Goal: Information Seeking & Learning: Learn about a topic

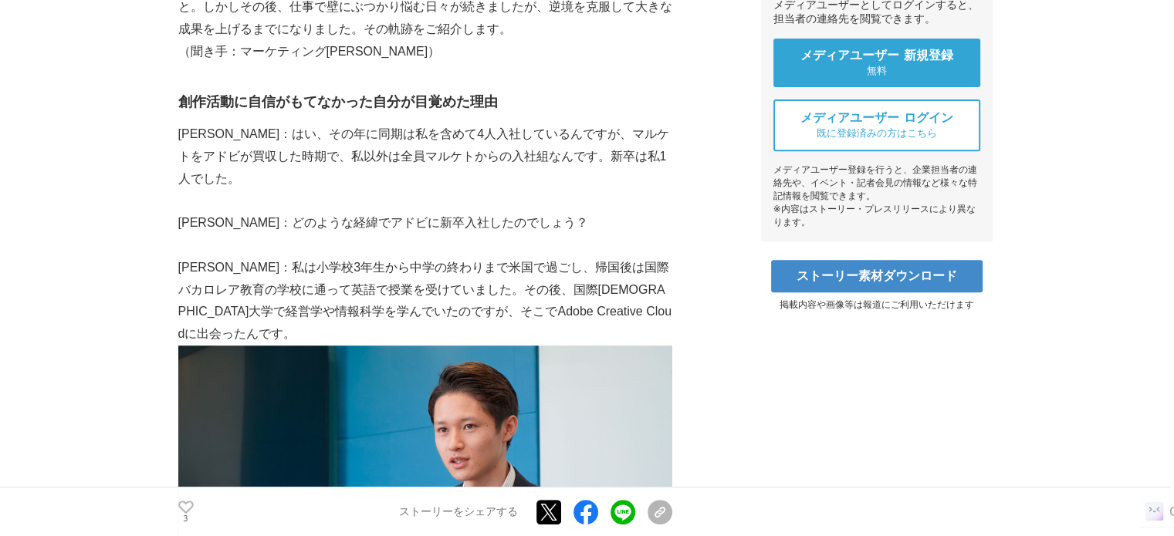
click at [291, 257] on p "[PERSON_NAME]：私は小学校3年生から中学の終わりまで米国で過ごし、帰国後は国際バカロレア教育の学校に通って英語で授業を受けていました。その後、国際…" at bounding box center [425, 301] width 494 height 89
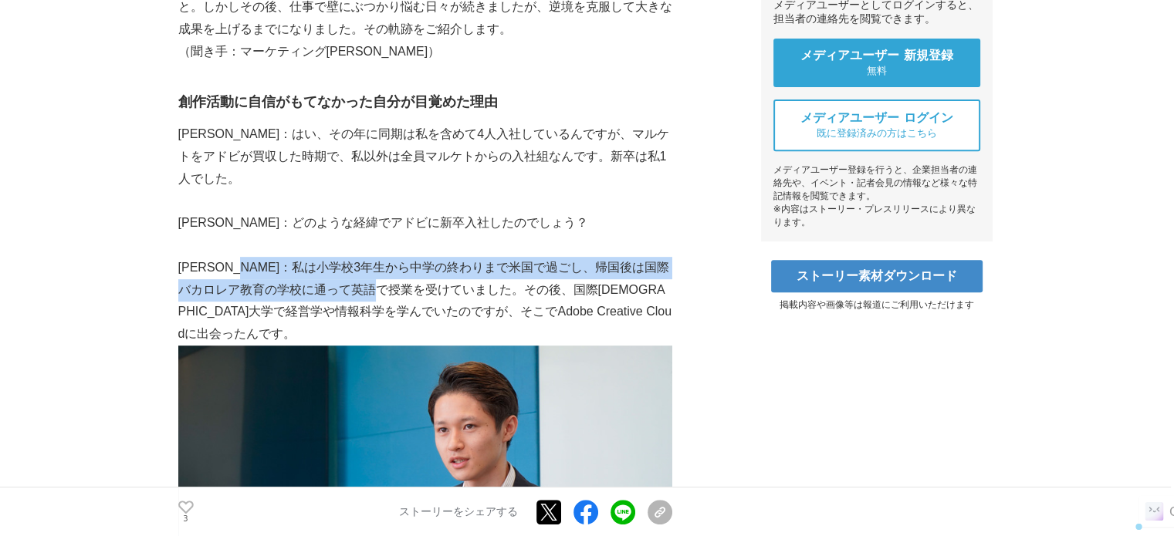
drag, startPoint x: 274, startPoint y: 240, endPoint x: 441, endPoint y: 277, distance: 170.7
click at [441, 277] on p "[PERSON_NAME]：私は小学校3年生から中学の終わりまで米国で過ごし、帰国後は国際バカロレア教育の学校に通って英語で授業を受けていました。その後、国際…" at bounding box center [425, 301] width 494 height 89
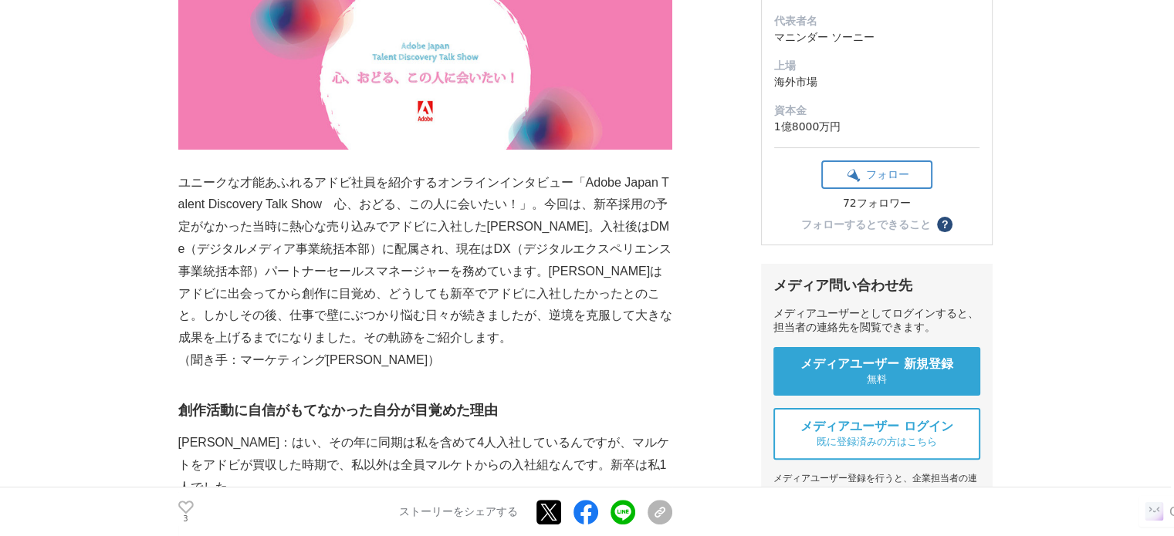
scroll to position [463, 0]
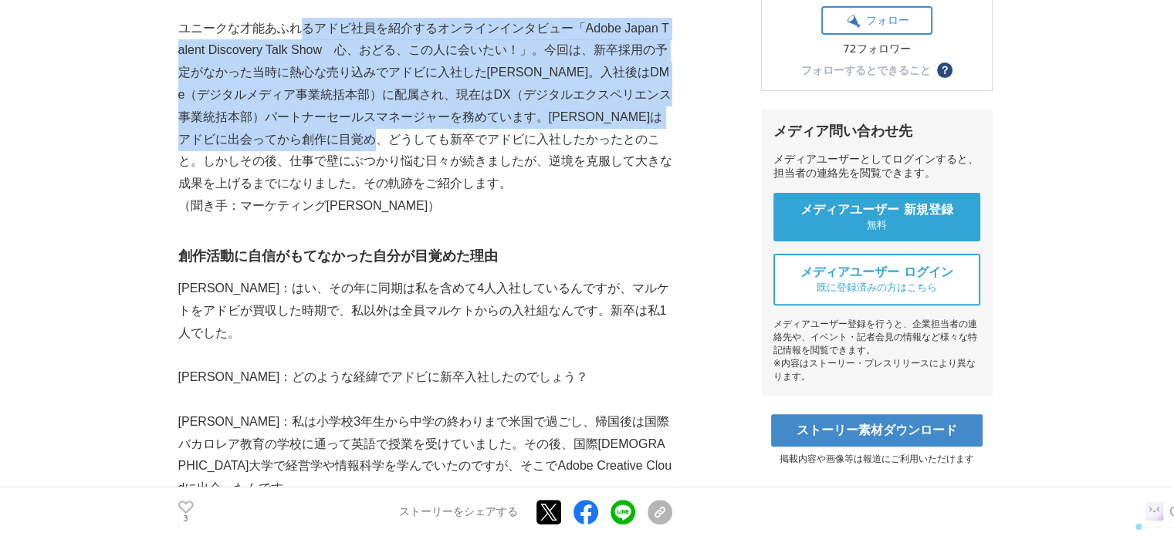
drag, startPoint x: 302, startPoint y: 35, endPoint x: 498, endPoint y: 158, distance: 231.2
click at [500, 149] on p "ユニークな才能あふれるアドビ社員を紹介するオンラインインタビュー「Adobe Japan Talent Discovery Talk Show　心、おどる、こ…" at bounding box center [425, 106] width 494 height 177
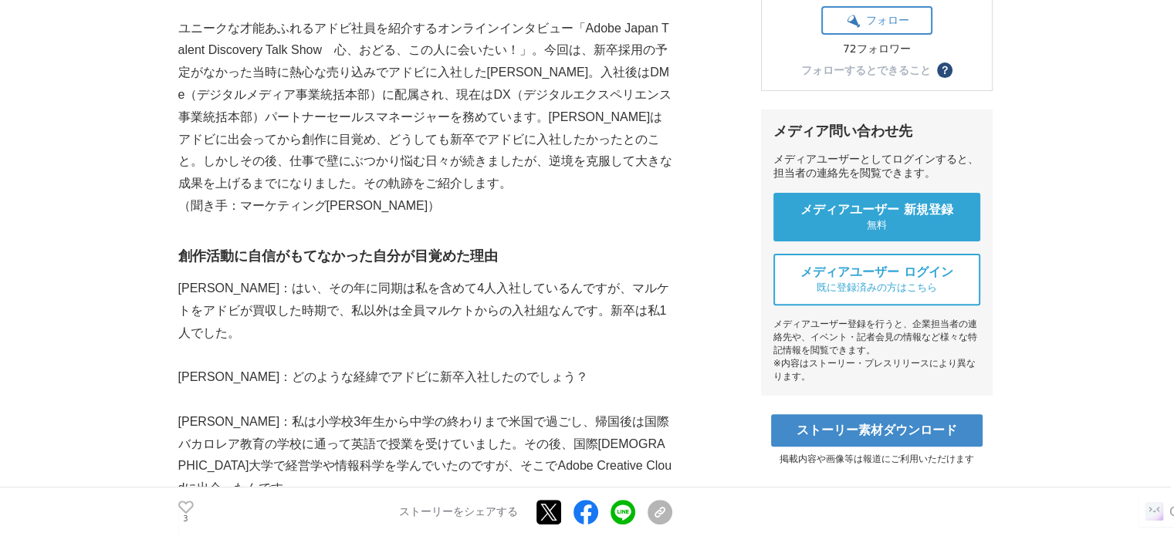
click at [498, 158] on p "ユニークな才能あふれるアドビ社員を紹介するオンラインインタビュー「Adobe Japan Talent Discovery Talk Show　心、おどる、こ…" at bounding box center [425, 106] width 494 height 177
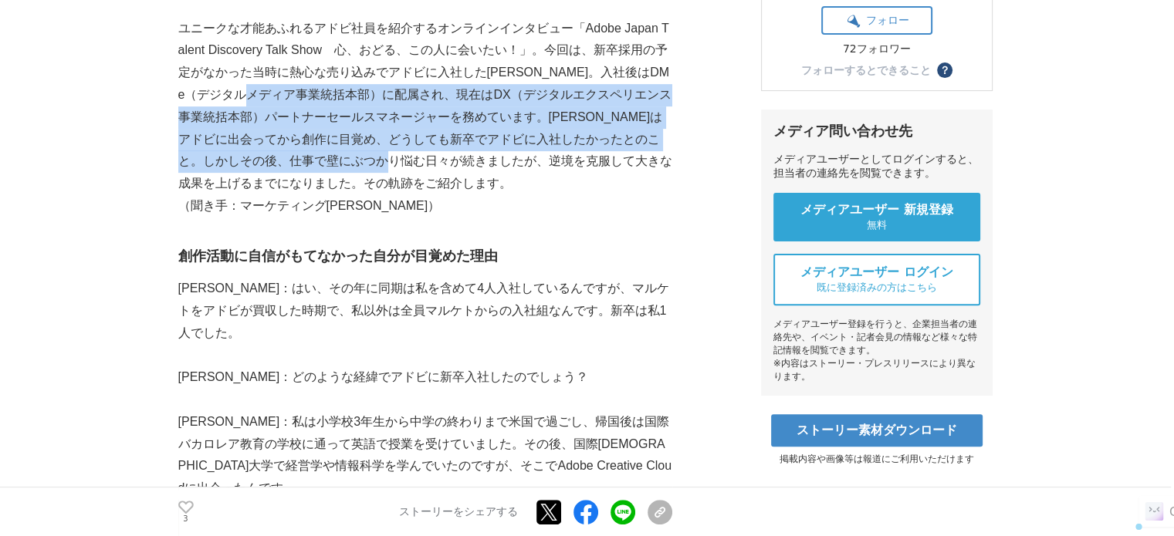
drag, startPoint x: 498, startPoint y: 163, endPoint x: 313, endPoint y: 86, distance: 200.3
click at [313, 86] on p "ユニークな才能あふれるアドビ社員を紹介するオンラインインタビュー「Adobe Japan Talent Discovery Talk Show　心、おどる、こ…" at bounding box center [425, 106] width 494 height 177
click at [310, 85] on p "ユニークな才能あふれるアドビ社員を紹介するオンラインインタビュー「Adobe Japan Talent Discovery Talk Show　心、おどる、こ…" at bounding box center [425, 106] width 494 height 177
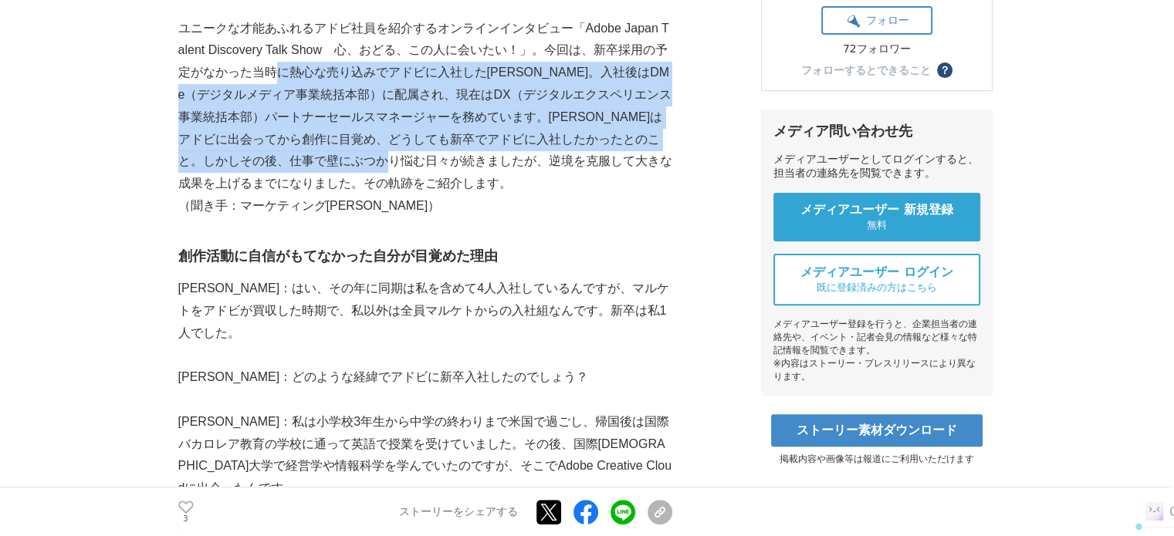
drag, startPoint x: 288, startPoint y: 79, endPoint x: 500, endPoint y: 159, distance: 226.6
click at [500, 157] on p "ユニークな才能あふれるアドビ社員を紹介するオンラインインタビュー「Adobe Japan Talent Discovery Talk Show　心、おどる、こ…" at bounding box center [425, 106] width 494 height 177
click at [500, 162] on p "ユニークな才能あふれるアドビ社員を紹介するオンラインインタビュー「Adobe Japan Talent Discovery Talk Show　心、おどる、こ…" at bounding box center [425, 106] width 494 height 177
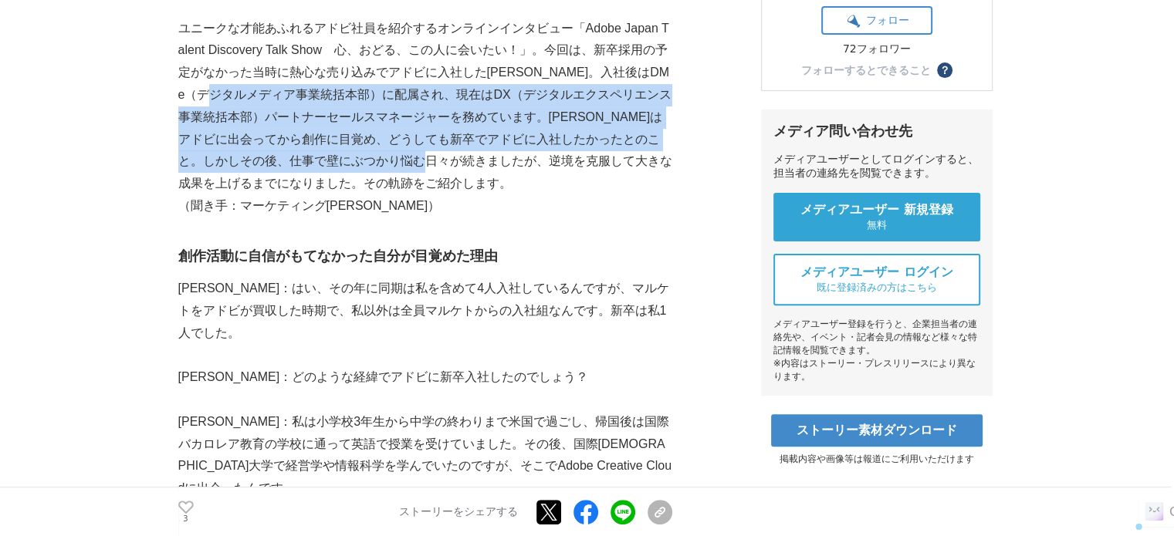
drag, startPoint x: 537, startPoint y: 165, endPoint x: 272, endPoint y: 100, distance: 272.5
click at [272, 100] on p "ユニークな才能あふれるアドビ社員を紹介するオンラインインタビュー「Adobe Japan Talent Discovery Talk Show　心、おどる、こ…" at bounding box center [425, 106] width 494 height 177
click at [272, 99] on p "ユニークな才能あふれるアドビ社員を紹介するオンラインインタビュー「Adobe Japan Talent Discovery Talk Show　心、おどる、こ…" at bounding box center [425, 106] width 494 height 177
drag, startPoint x: 267, startPoint y: 96, endPoint x: 520, endPoint y: 159, distance: 260.7
click at [520, 159] on p "ユニークな才能あふれるアドビ社員を紹介するオンラインインタビュー「Adobe Japan Talent Discovery Talk Show　心、おどる、こ…" at bounding box center [425, 106] width 494 height 177
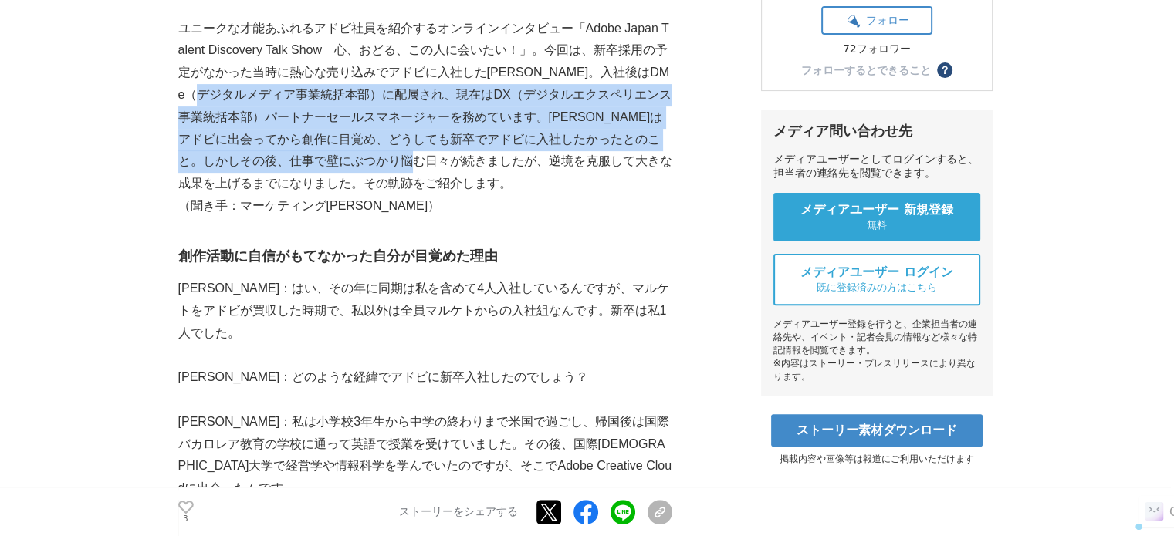
click at [520, 160] on p "ユニークな才能あふれるアドビ社員を紹介するオンラインインタビュー「Adobe Japan Talent Discovery Talk Show　心、おどる、こ…" at bounding box center [425, 106] width 494 height 177
drag, startPoint x: 528, startPoint y: 162, endPoint x: 287, endPoint y: 100, distance: 248.5
click at [289, 101] on p "ユニークな才能あふれるアドビ社員を紹介するオンラインインタビュー「Adobe Japan Talent Discovery Talk Show　心、おどる、こ…" at bounding box center [425, 106] width 494 height 177
click at [287, 100] on p "ユニークな才能あふれるアドビ社員を紹介するオンラインインタビュー「Adobe Japan Talent Discovery Talk Show　心、おどる、こ…" at bounding box center [425, 106] width 494 height 177
drag, startPoint x: 282, startPoint y: 101, endPoint x: 515, endPoint y: 166, distance: 241.9
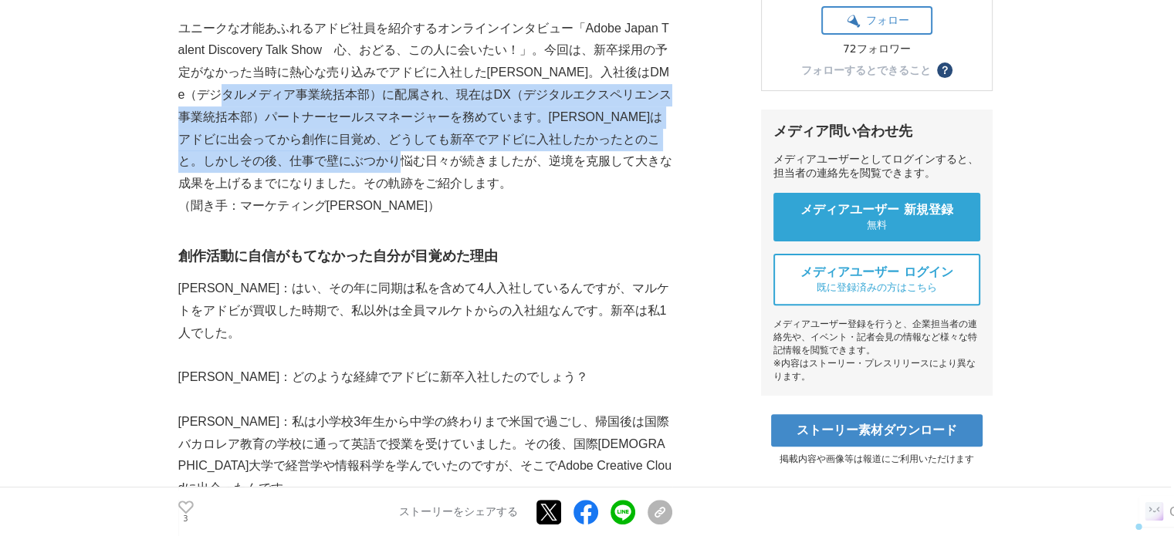
click at [515, 166] on p "ユニークな才能あふれるアドビ社員を紹介するオンラインインタビュー「Adobe Japan Talent Discovery Talk Show　心、おどる、こ…" at bounding box center [425, 106] width 494 height 177
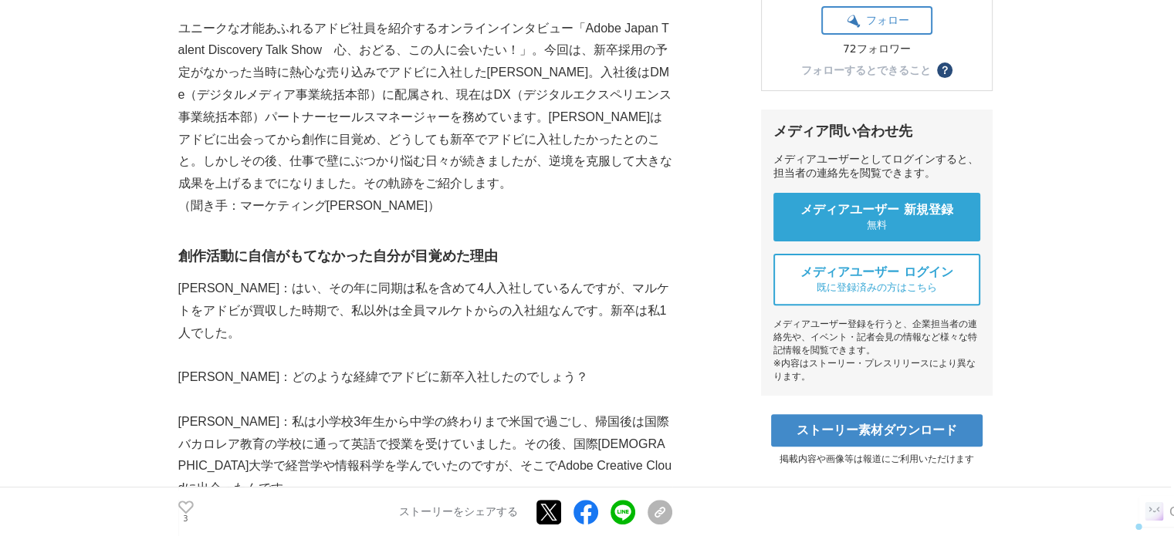
click at [528, 178] on p "ユニークな才能あふれるアドビ社員を紹介するオンラインインタビュー「Adobe Japan Talent Discovery Talk Show　心、おどる、こ…" at bounding box center [425, 106] width 494 height 177
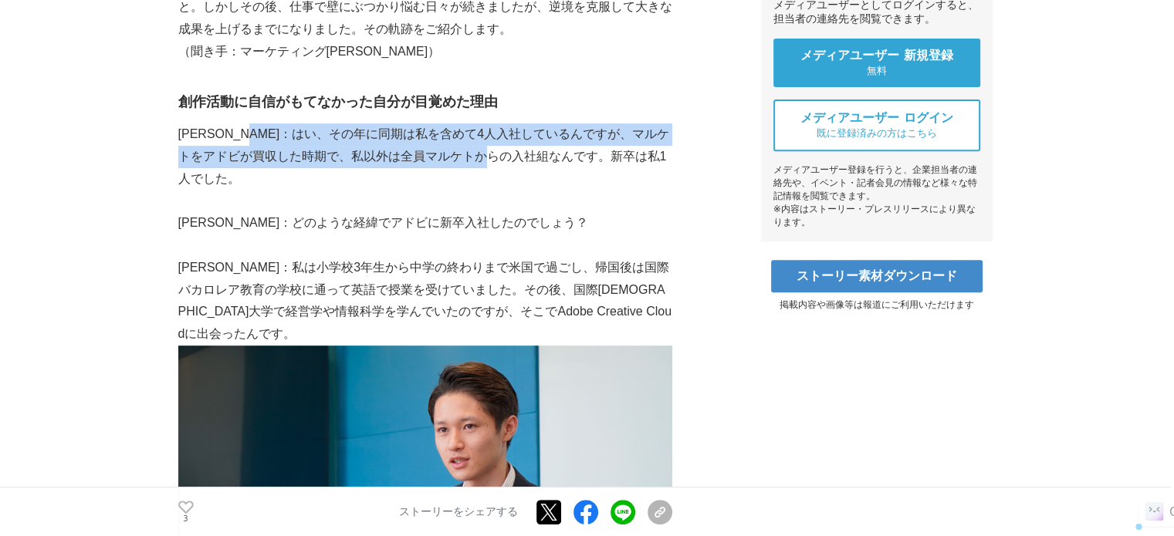
drag, startPoint x: 287, startPoint y: 144, endPoint x: 554, endPoint y: 163, distance: 267.6
click at [553, 163] on p "[PERSON_NAME]：はい、その年に同期は私を含めて4人入社しているんですが、マルケトをアドビが買収した時期で、私以外は全員マルケトからの入社組なんです…" at bounding box center [425, 156] width 494 height 66
click at [554, 163] on p "[PERSON_NAME]：はい、その年に同期は私を含めて4人入社しているんですが、マルケトをアドビが買収した時期で、私以外は全員マルケトからの入社組なんです…" at bounding box center [425, 156] width 494 height 66
drag, startPoint x: 554, startPoint y: 163, endPoint x: 290, endPoint y: 140, distance: 264.9
click at [290, 140] on p "[PERSON_NAME]：はい、その年に同期は私を含めて4人入社しているんですが、マルケトをアドビが買収した時期で、私以外は全員マルケトからの入社組なんです…" at bounding box center [425, 156] width 494 height 66
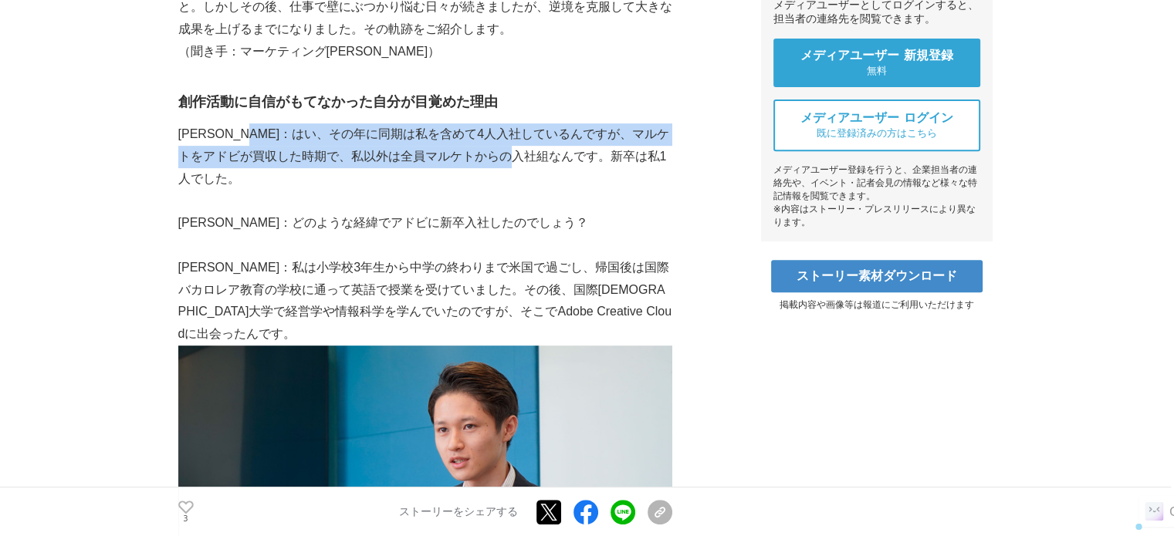
click at [287, 138] on p "[PERSON_NAME]：はい、その年に同期は私を含めて4人入社しているんですが、マルケトをアドビが買収した時期で、私以外は全員マルケトからの入社組なんです…" at bounding box center [425, 156] width 494 height 66
drag, startPoint x: 287, startPoint y: 138, endPoint x: 537, endPoint y: 169, distance: 251.9
click at [538, 190] on p at bounding box center [425, 201] width 494 height 22
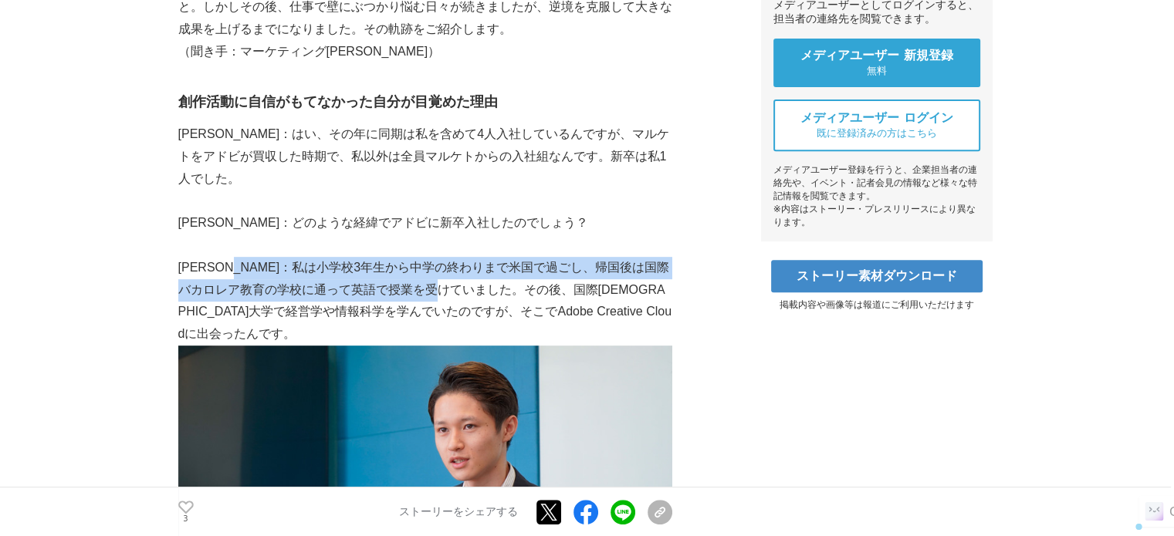
drag, startPoint x: 261, startPoint y: 249, endPoint x: 500, endPoint y: 278, distance: 240.9
click at [498, 277] on p "[PERSON_NAME]：私は小学校3年生から中学の終わりまで米国で過ごし、帰国後は国際バカロレア教育の学校に通って英語で授業を受けていました。その後、国際…" at bounding box center [425, 301] width 494 height 89
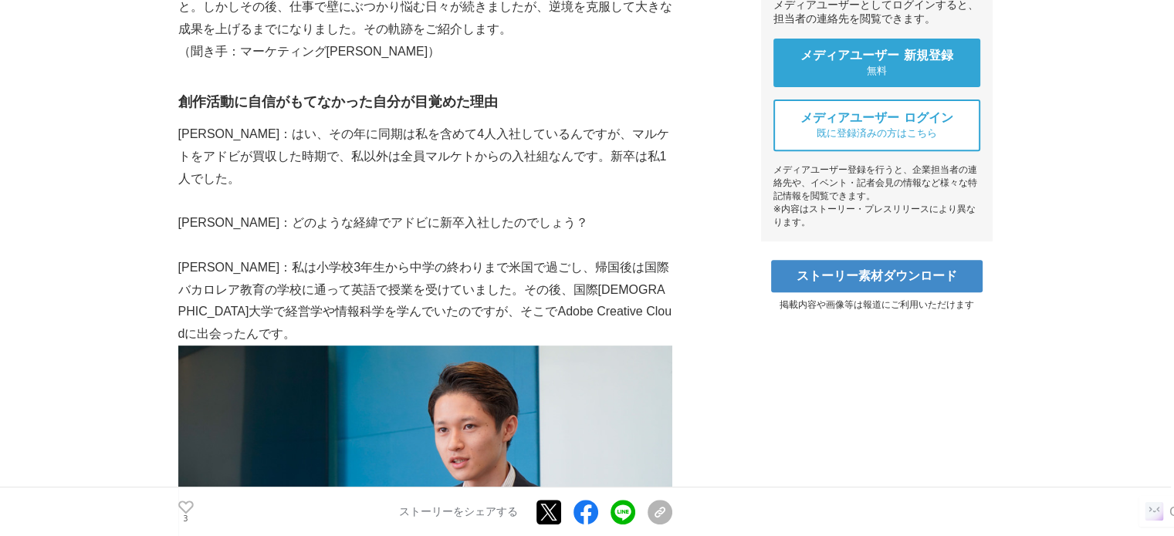
click at [504, 286] on p "[PERSON_NAME]：私は小学校3年生から中学の終わりまで米国で過ごし、帰国後は国際バカロレア教育の学校に通って英語で授業を受けていました。その後、国際…" at bounding box center [425, 301] width 494 height 89
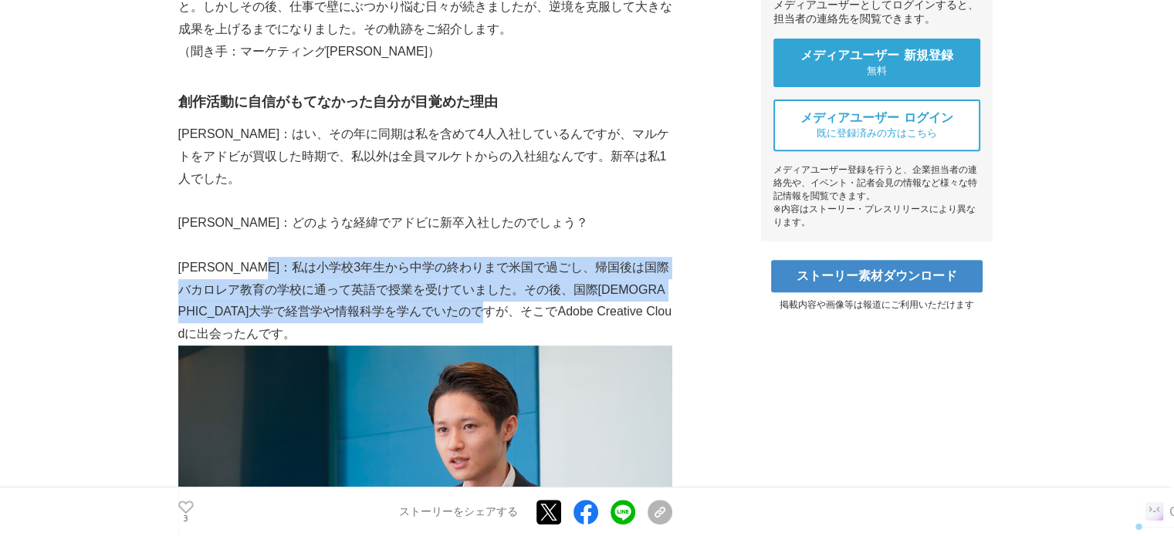
drag, startPoint x: 498, startPoint y: 290, endPoint x: 304, endPoint y: 248, distance: 198.3
click at [304, 257] on p "[PERSON_NAME]：私は小学校3年生から中学の終わりまで米国で過ごし、帰国後は国際バカロレア教育の学校に通って英語で授業を受けていました。その後、国際…" at bounding box center [425, 301] width 494 height 89
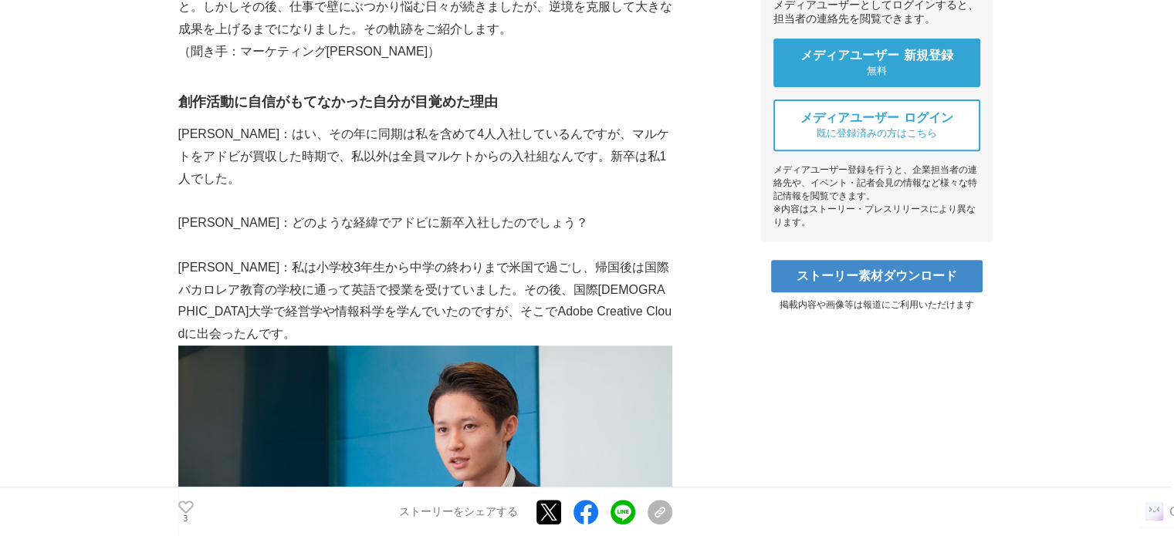
click at [296, 257] on p "[PERSON_NAME]：私は小学校3年生から中学の終わりまで米国で過ごし、帰国後は国際バカロレア教育の学校に通って英語で授業を受けていました。その後、国際…" at bounding box center [425, 301] width 494 height 89
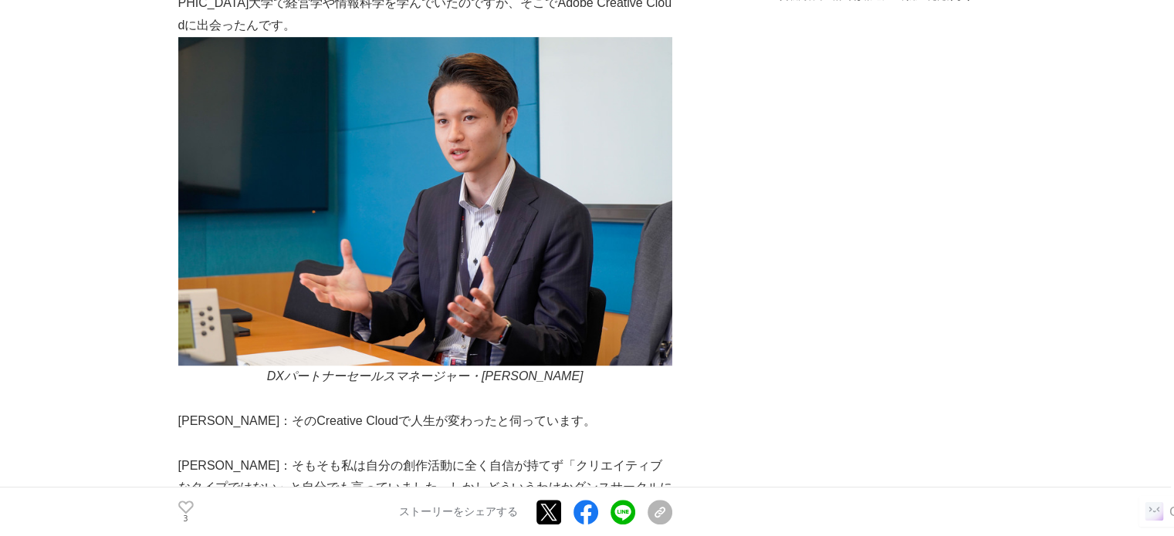
scroll to position [1080, 0]
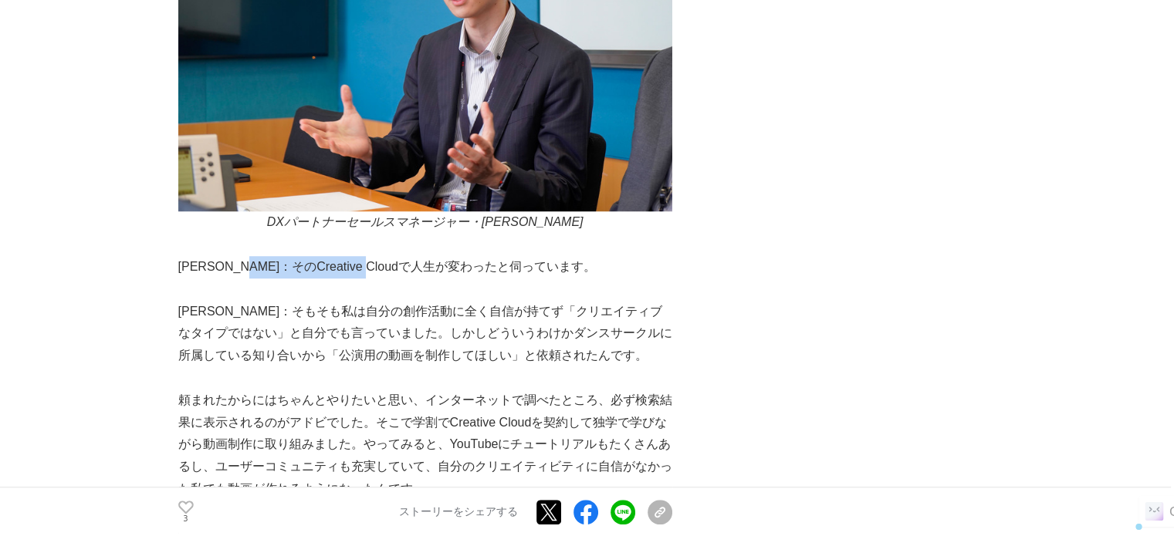
drag, startPoint x: 264, startPoint y: 229, endPoint x: 407, endPoint y: 225, distance: 142.8
click at [406, 256] on p "[PERSON_NAME]：そのCreative Cloudで人生が変わったと伺っています。" at bounding box center [425, 267] width 494 height 22
click at [407, 256] on p "[PERSON_NAME]：そのCreative Cloudで人生が変わったと伺っています。" at bounding box center [425, 267] width 494 height 22
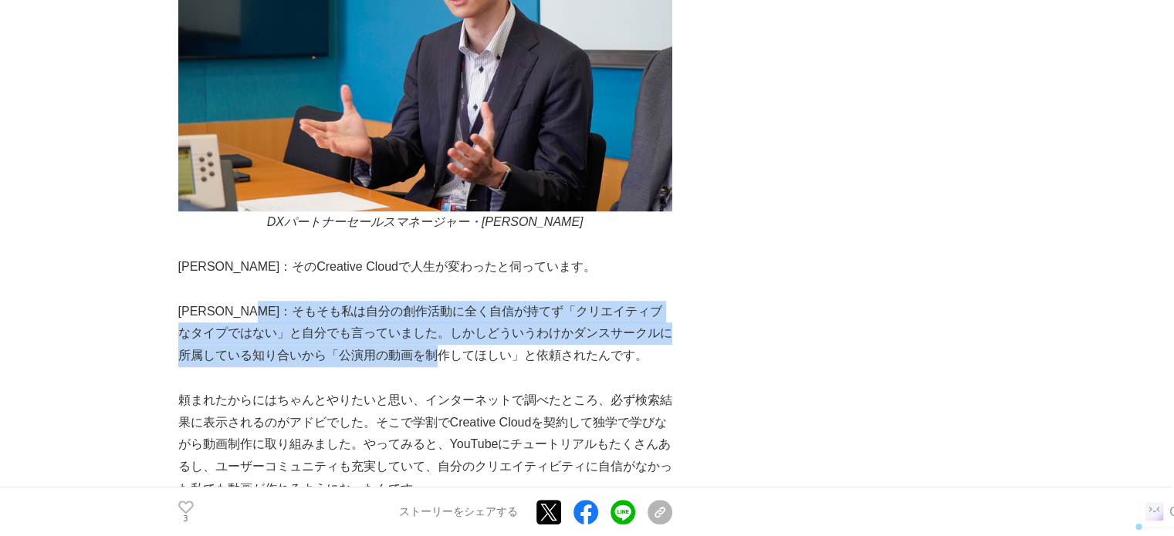
drag, startPoint x: 296, startPoint y: 271, endPoint x: 485, endPoint y: 306, distance: 192.4
click at [485, 306] on p "[PERSON_NAME]：そもそも私は自分の創作活動に全く自信が持てず「クリエイティブなタイプではない」と自分でも言っていました。しかしどういうわけかダンス…" at bounding box center [425, 334] width 494 height 66
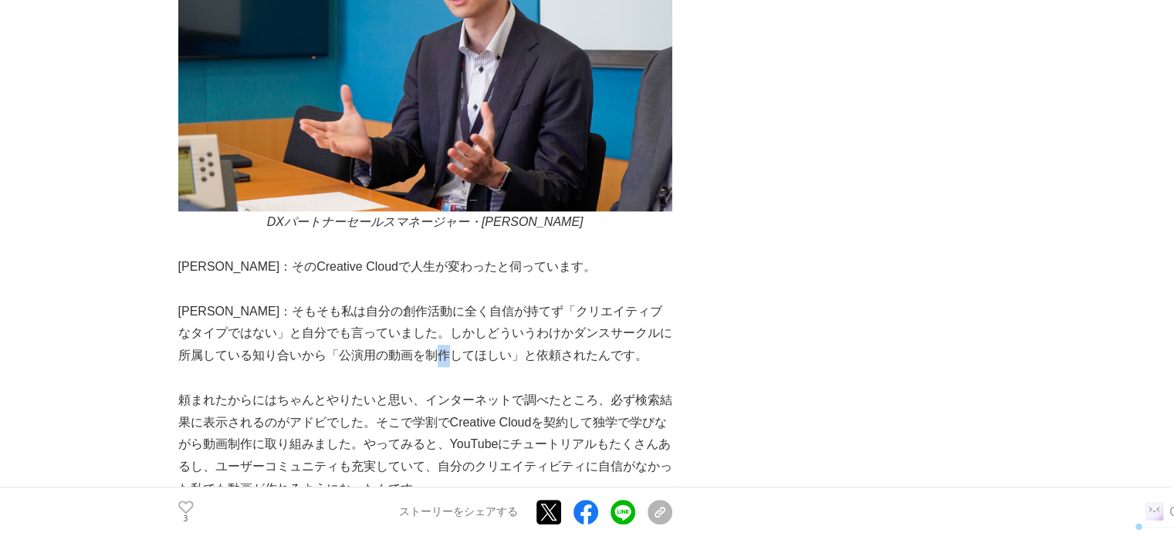
click at [485, 306] on p "[PERSON_NAME]：そもそも私は自分の創作活動に全く自信が持てず「クリエイティブなタイプではない」と自分でも言っていました。しかしどういうわけかダンス…" at bounding box center [425, 334] width 494 height 66
click at [492, 306] on p "[PERSON_NAME]：そもそも私は自分の創作活動に全く自信が持てず「クリエイティブなタイプではない」と自分でも言っていました。しかしどういうわけかダンス…" at bounding box center [425, 334] width 494 height 66
click at [478, 309] on p "[PERSON_NAME]：そもそも私は自分の創作活動に全く自信が持てず「クリエイティブなタイプではない」と自分でも言っていました。しかしどういうわけかダンス…" at bounding box center [425, 334] width 494 height 66
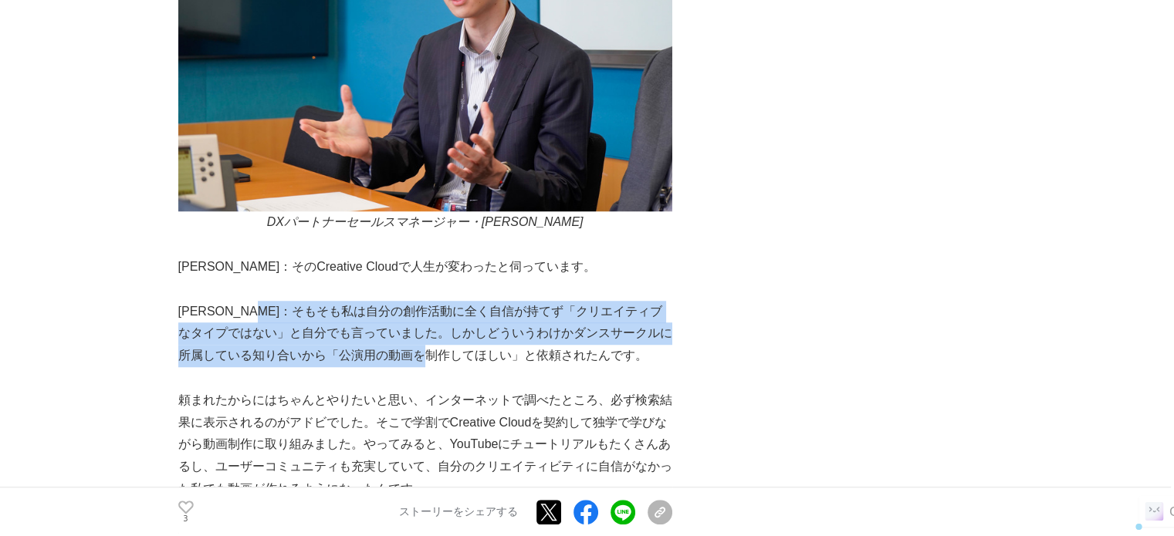
drag, startPoint x: 478, startPoint y: 309, endPoint x: 286, endPoint y: 273, distance: 195.5
click at [289, 301] on p "[PERSON_NAME]：そもそも私は自分の創作活動に全く自信が持てず「クリエイティブなタイプではない」と自分でも言っていました。しかしどういうわけかダンス…" at bounding box center [425, 334] width 494 height 66
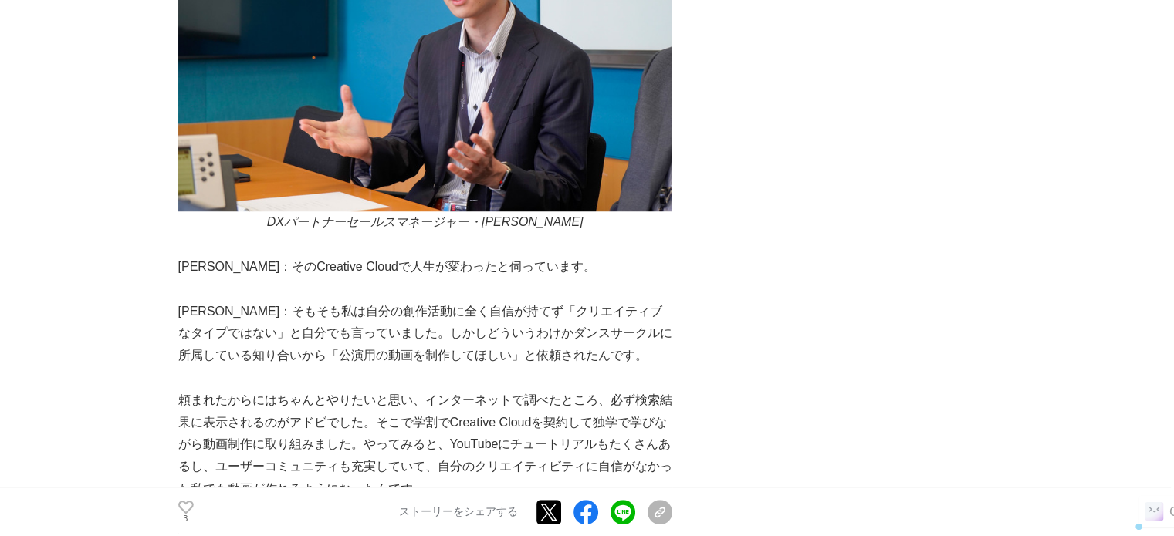
click at [273, 301] on p "[PERSON_NAME]：そもそも私は自分の創作活動に全く自信が持てず「クリエイティブなタイプではない」と自分でも言っていました。しかしどういうわけかダンス…" at bounding box center [425, 334] width 494 height 66
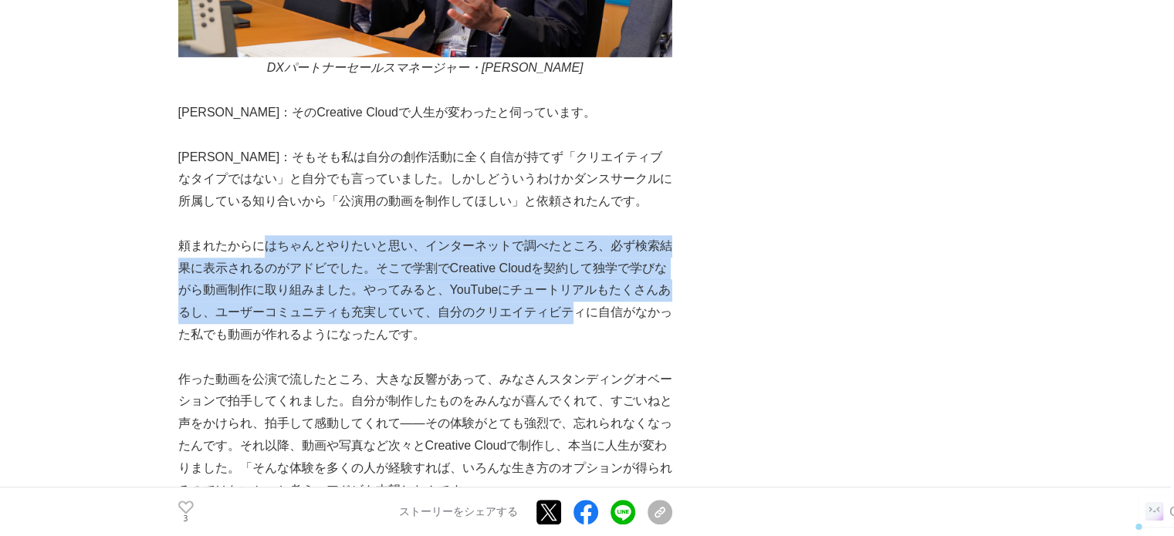
drag, startPoint x: 299, startPoint y: 201, endPoint x: 570, endPoint y: 271, distance: 279.8
click at [570, 271] on p "頼まれたからにはちゃんとやりたいと思い、インターネットで調べたところ、必ず検索結果に表示されるのがアドビでした。そこで学割でCreative Cloudを契約…" at bounding box center [425, 290] width 494 height 111
drag, startPoint x: 570, startPoint y: 271, endPoint x: 256, endPoint y: 211, distance: 319.6
click at [256, 235] on p "頼まれたからにはちゃんとやりたいと思い、インターネットで調べたところ、必ず検索結果に表示されるのがアドビでした。そこで学割でCreative Cloudを契約…" at bounding box center [425, 290] width 494 height 111
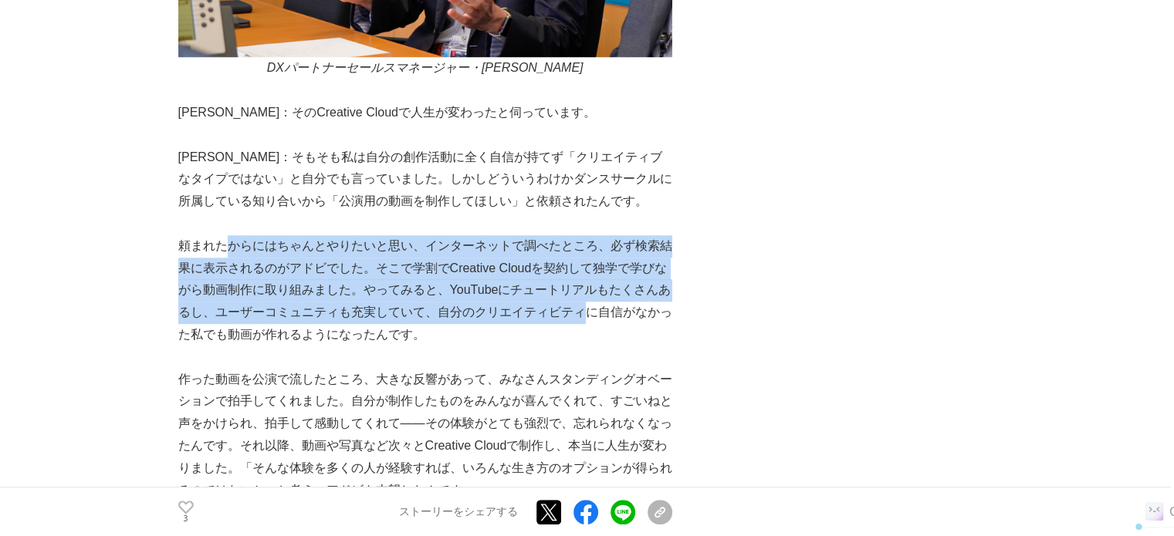
click at [255, 235] on p "頼まれたからにはちゃんとやりたいと思い、インターネットで調べたところ、必ず検索結果に表示されるのがアドビでした。そこで学割でCreative Cloudを契約…" at bounding box center [425, 290] width 494 height 111
click at [256, 235] on p "頼まれたからにはちゃんとやりたいと思い、インターネットで調べたところ、必ず検索結果に表示されるのがアドビでした。そこで学割でCreative Cloudを契約…" at bounding box center [425, 290] width 494 height 111
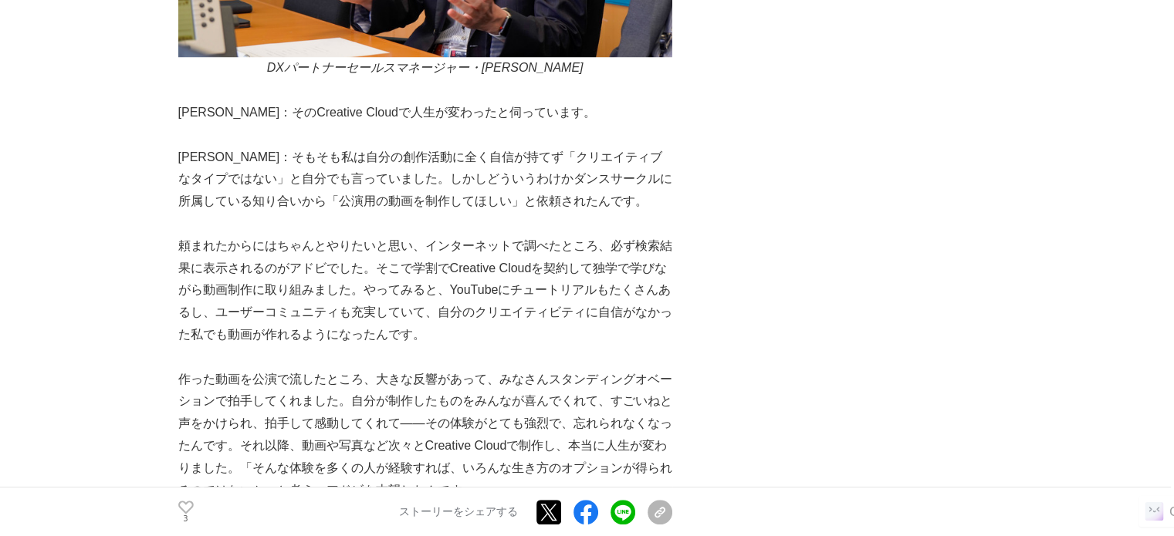
scroll to position [1389, 0]
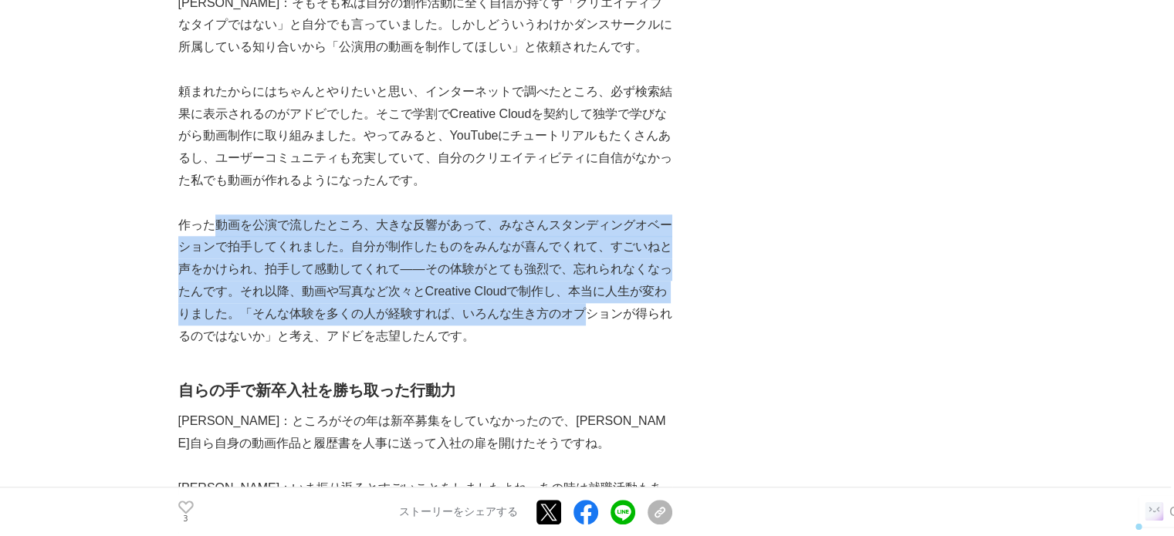
drag, startPoint x: 219, startPoint y: 183, endPoint x: 583, endPoint y: 270, distance: 373.8
click at [582, 271] on p "作った動画を公演で流したところ、大きな反響があって、みなさんスタンディングオベーションで拍手してくれました。自分が制作したものをみんなが喜んでくれて、すごいね…" at bounding box center [425, 281] width 494 height 133
click at [583, 270] on p "作った動画を公演で流したところ、大きな反響があって、みなさんスタンディングオベーションで拍手してくれました。自分が制作したものをみんなが喜んでくれて、すごいね…" at bounding box center [425, 281] width 494 height 133
drag, startPoint x: 583, startPoint y: 270, endPoint x: 263, endPoint y: 184, distance: 331.0
click at [263, 215] on p "作った動画を公演で流したところ、大きな反響があって、みなさんスタンディングオベーションで拍手してくれました。自分が制作したものをみんなが喜んでくれて、すごいね…" at bounding box center [425, 281] width 494 height 133
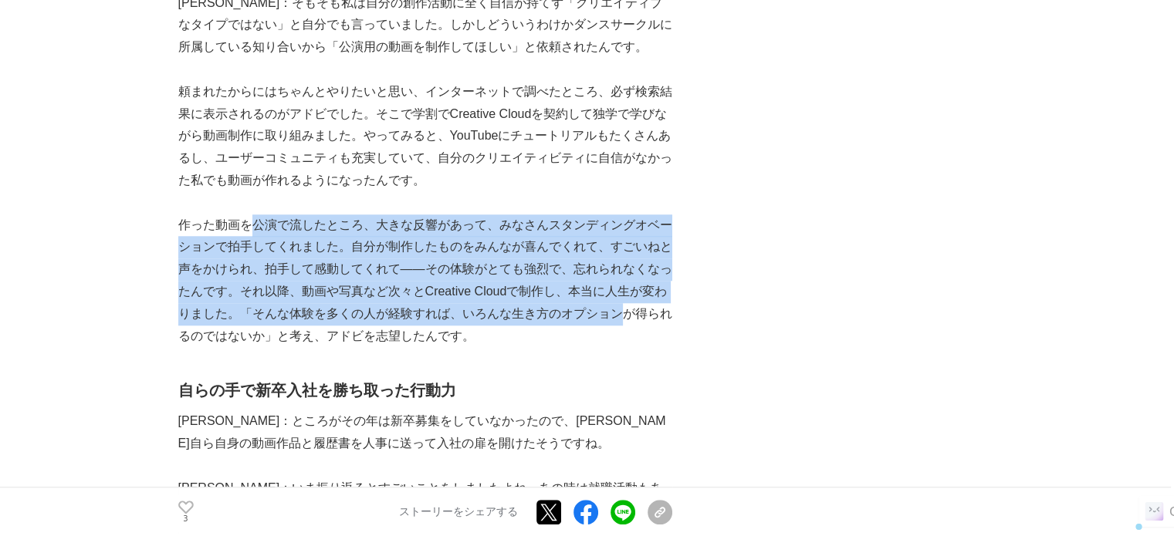
click at [262, 215] on p "作った動画を公演で流したところ、大きな反響があって、みなさんスタンディングオベーションで拍手してくれました。自分が制作したものをみんなが喜んでくれて、すごいね…" at bounding box center [425, 281] width 494 height 133
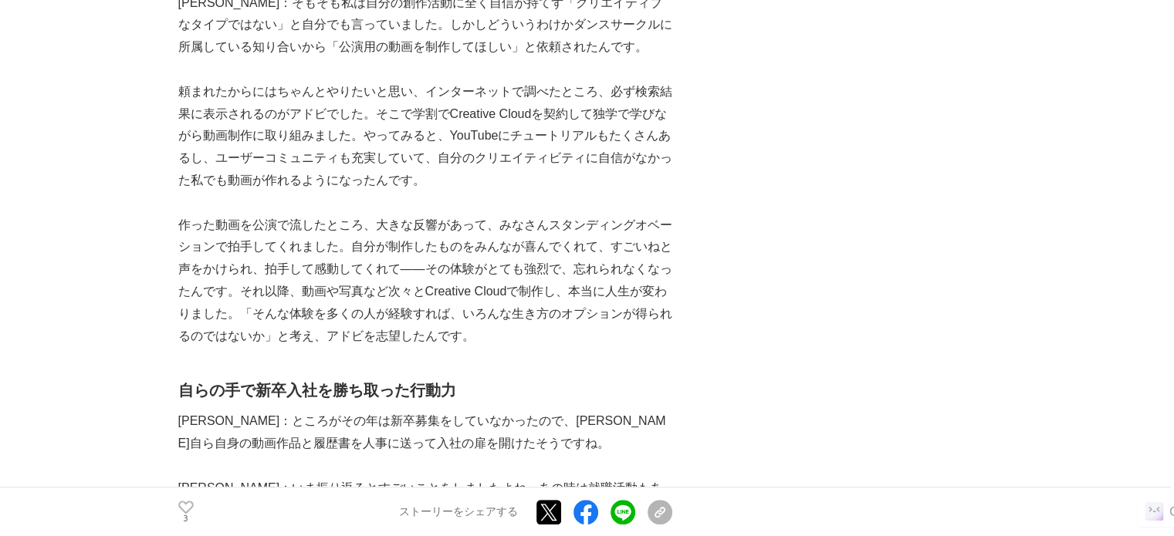
scroll to position [1543, 0]
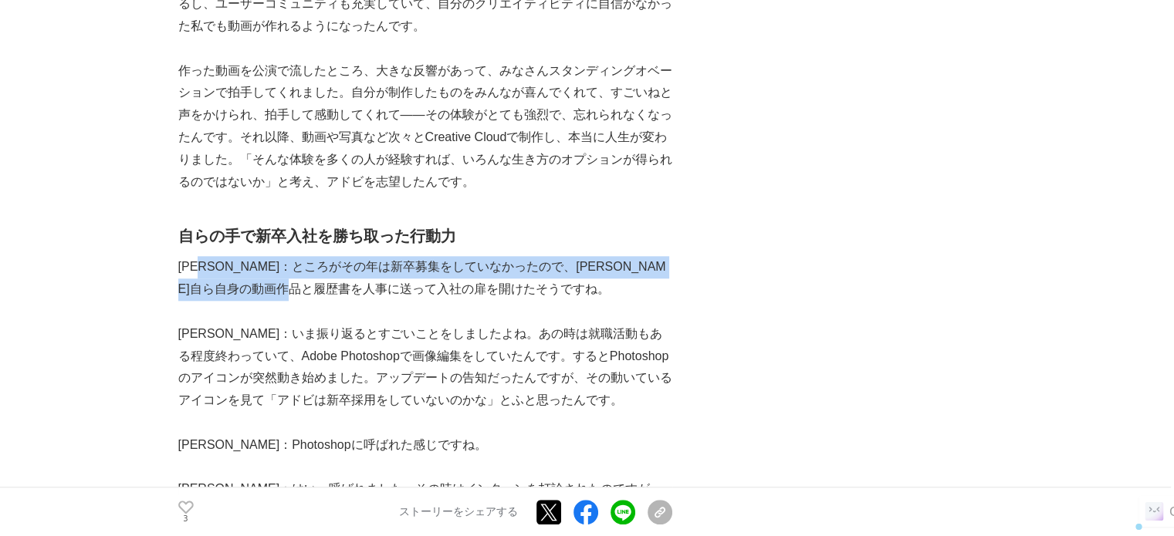
drag, startPoint x: 220, startPoint y: 220, endPoint x: 404, endPoint y: 250, distance: 186.9
click at [404, 256] on p "[PERSON_NAME]：ところがその年は新卒募集をしていなかったので、[PERSON_NAME]自ら自身の動画作品と履歴書を人事に送って入社の扉を開けたそ…" at bounding box center [425, 278] width 494 height 45
drag, startPoint x: 404, startPoint y: 246, endPoint x: 243, endPoint y: 219, distance: 163.5
click at [243, 256] on p "[PERSON_NAME]：ところがその年は新卒募集をしていなかったので、[PERSON_NAME]自ら自身の動画作品と履歴書を人事に送って入社の扉を開けたそ…" at bounding box center [425, 278] width 494 height 45
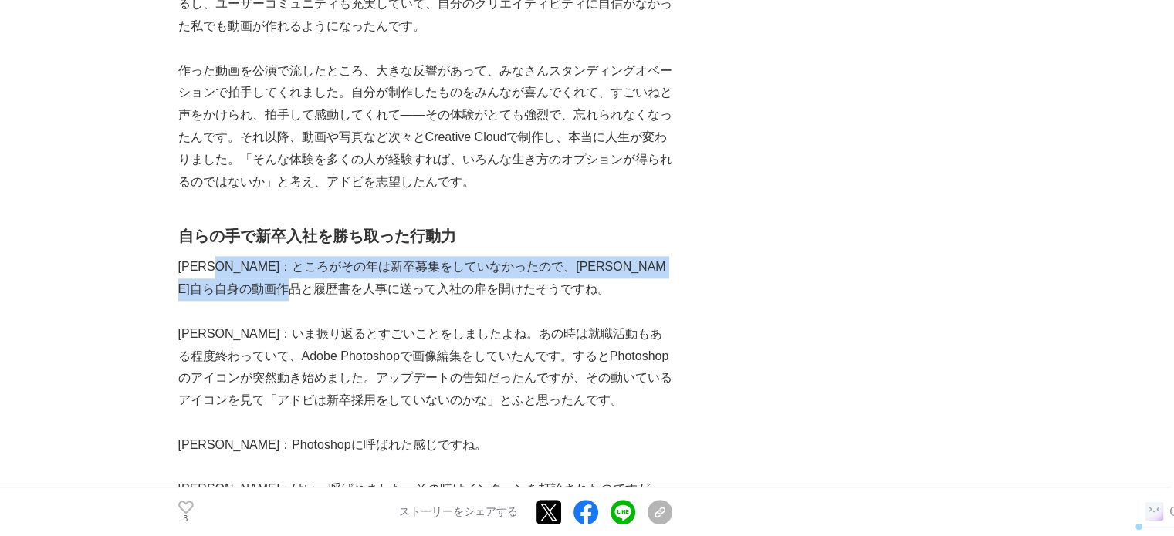
click at [243, 256] on p "[PERSON_NAME]：ところがその年は新卒募集をしていなかったので、[PERSON_NAME]自ら自身の動画作品と履歴書を人事に送って入社の扉を開けたそ…" at bounding box center [425, 278] width 494 height 45
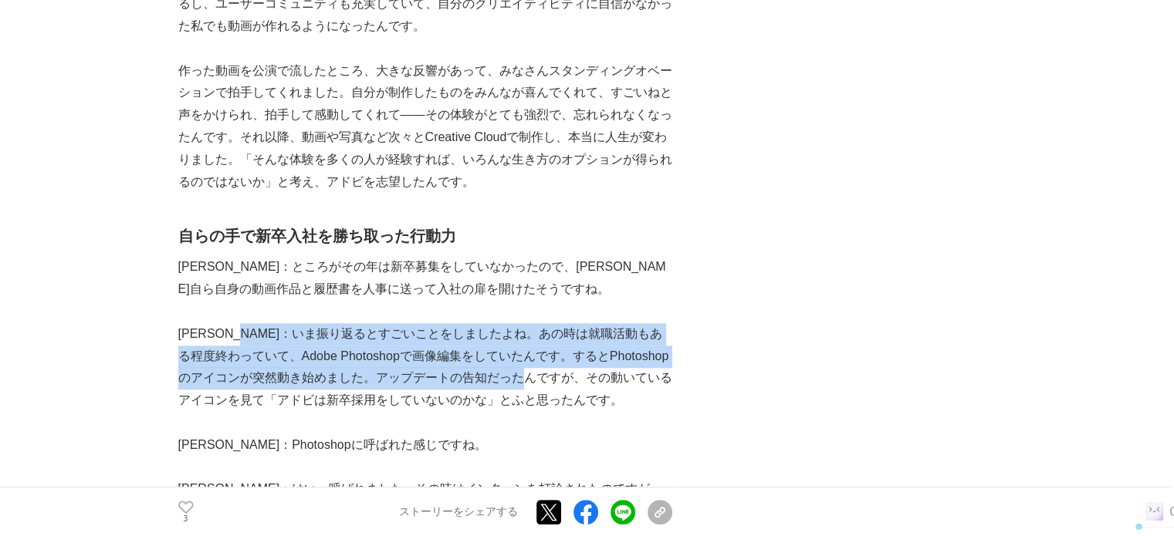
drag, startPoint x: 271, startPoint y: 290, endPoint x: 580, endPoint y: 330, distance: 311.2
click at [580, 330] on p "[PERSON_NAME]：いま振り返るとすごいことをしましたよね。あの時は就職活動もある程度終わっていて、Adobe Photoshopで画像編集をしていた…" at bounding box center [425, 367] width 494 height 89
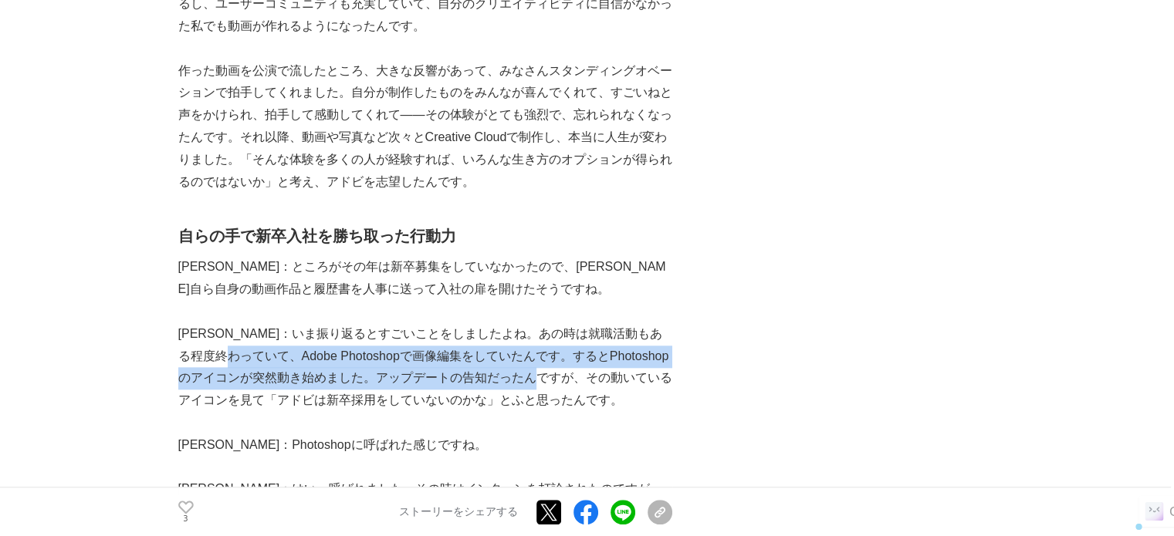
drag, startPoint x: 580, startPoint y: 330, endPoint x: 249, endPoint y: 309, distance: 331.7
click at [249, 323] on p "[PERSON_NAME]：いま振り返るとすごいことをしましたよね。あの時は就職活動もある程度終わっていて、Adobe Photoshopで画像編集をしていた…" at bounding box center [425, 367] width 494 height 89
drag, startPoint x: 249, startPoint y: 309, endPoint x: 523, endPoint y: 340, distance: 275.7
click at [523, 340] on p "[PERSON_NAME]：いま振り返るとすごいことをしましたよね。あの時は就職活動もある程度終わっていて、Adobe Photoshopで画像編集をしていた…" at bounding box center [425, 367] width 494 height 89
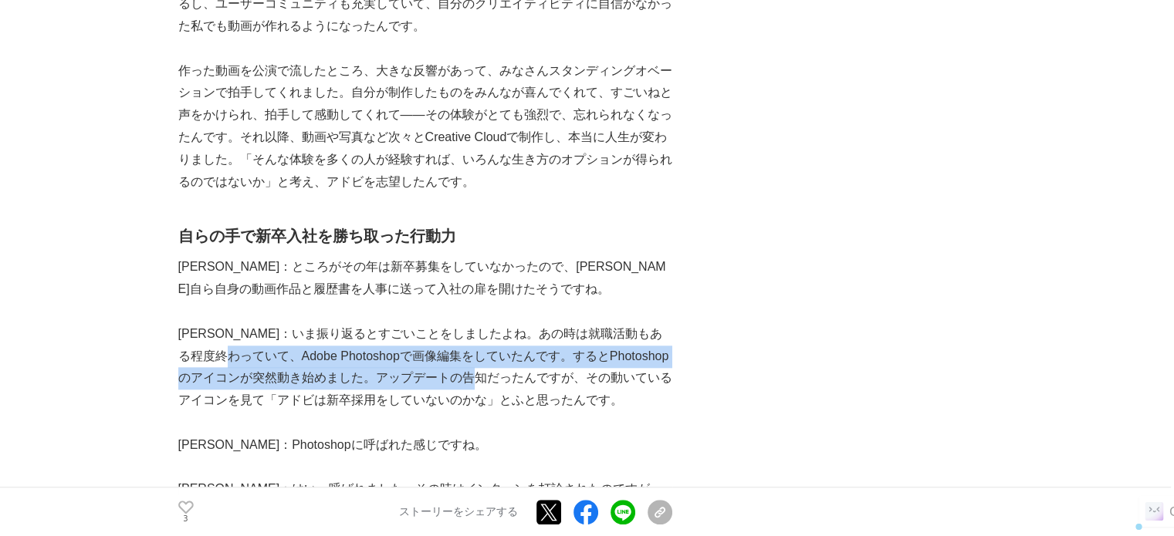
click at [523, 340] on p "[PERSON_NAME]：いま振り返るとすごいことをしましたよね。あの時は就職活動もある程度終わっていて、Adobe Photoshopで画像編集をしていた…" at bounding box center [425, 367] width 494 height 89
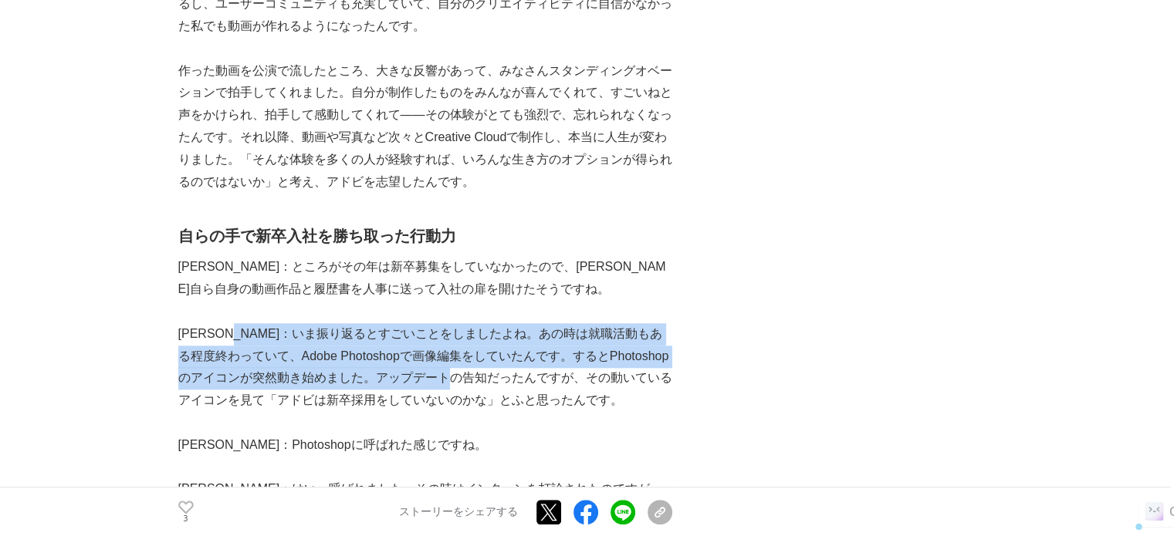
drag, startPoint x: 512, startPoint y: 340, endPoint x: 267, endPoint y: 296, distance: 249.3
click at [267, 323] on p "[PERSON_NAME]：いま振り返るとすごいことをしましたよね。あの時は就職活動もある程度終わっていて、Adobe Photoshopで画像編集をしていた…" at bounding box center [425, 367] width 494 height 89
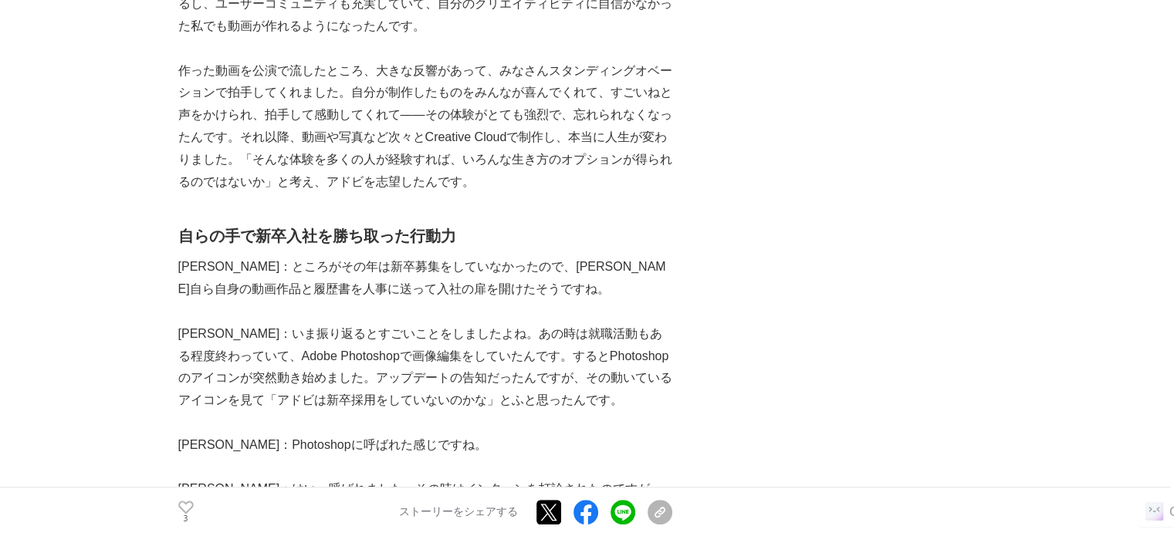
scroll to position [1698, 0]
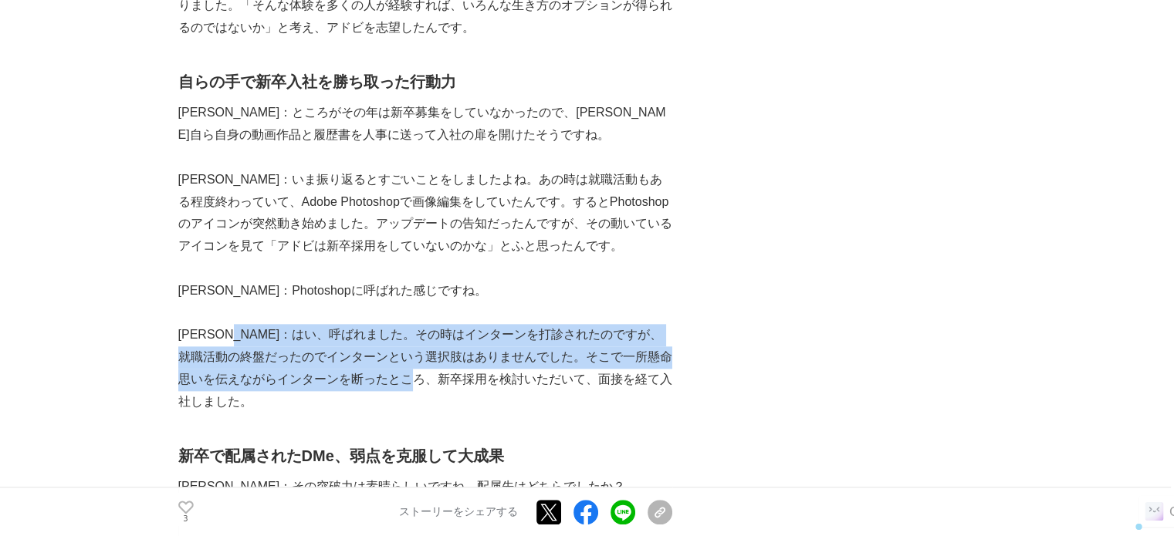
drag, startPoint x: 270, startPoint y: 295, endPoint x: 458, endPoint y: 333, distance: 191.3
click at [456, 333] on p "[PERSON_NAME]：はい、呼ばれました。その時はインターンを打診されたのですが、就職活動の終盤だったのでインターンという選択肢はありませんでした。そこ…" at bounding box center [425, 368] width 494 height 89
click at [458, 333] on p "[PERSON_NAME]：はい、呼ばれました。その時はインターンを打診されたのですが、就職活動の終盤だったのでインターンという選択肢はありませんでした。そこ…" at bounding box center [425, 368] width 494 height 89
drag, startPoint x: 471, startPoint y: 333, endPoint x: 255, endPoint y: 289, distance: 220.3
click at [255, 324] on p "[PERSON_NAME]：はい、呼ばれました。その時はインターンを打診されたのですが、就職活動の終盤だったのでインターンという選択肢はありませんでした。そこ…" at bounding box center [425, 368] width 494 height 89
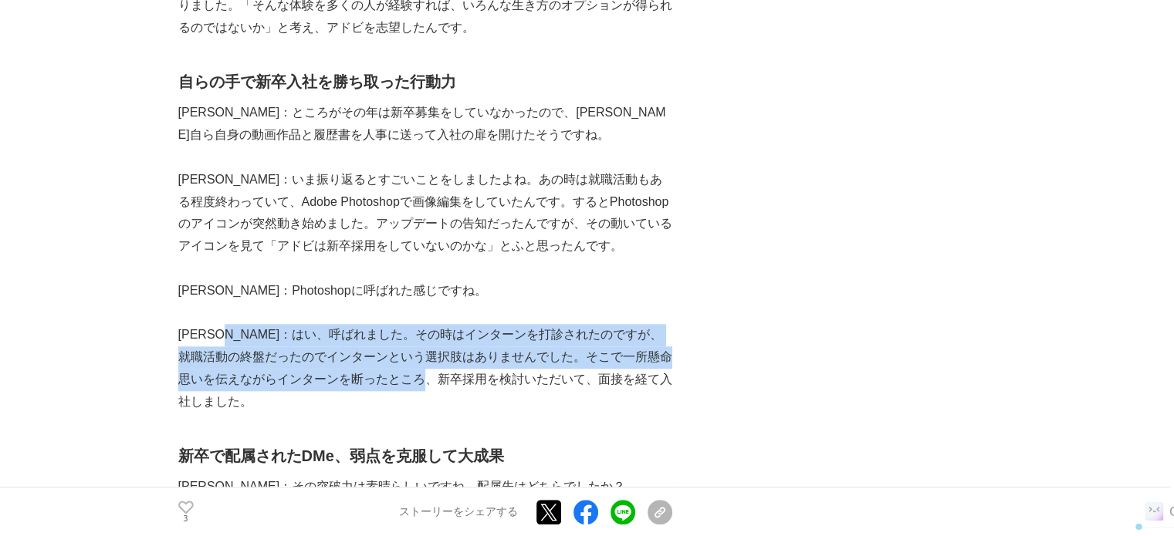
click at [255, 324] on p "[PERSON_NAME]：はい、呼ばれました。その時はインターンを打診されたのですが、就職活動の終盤だったのでインターンという選択肢はありませんでした。そこ…" at bounding box center [425, 368] width 494 height 89
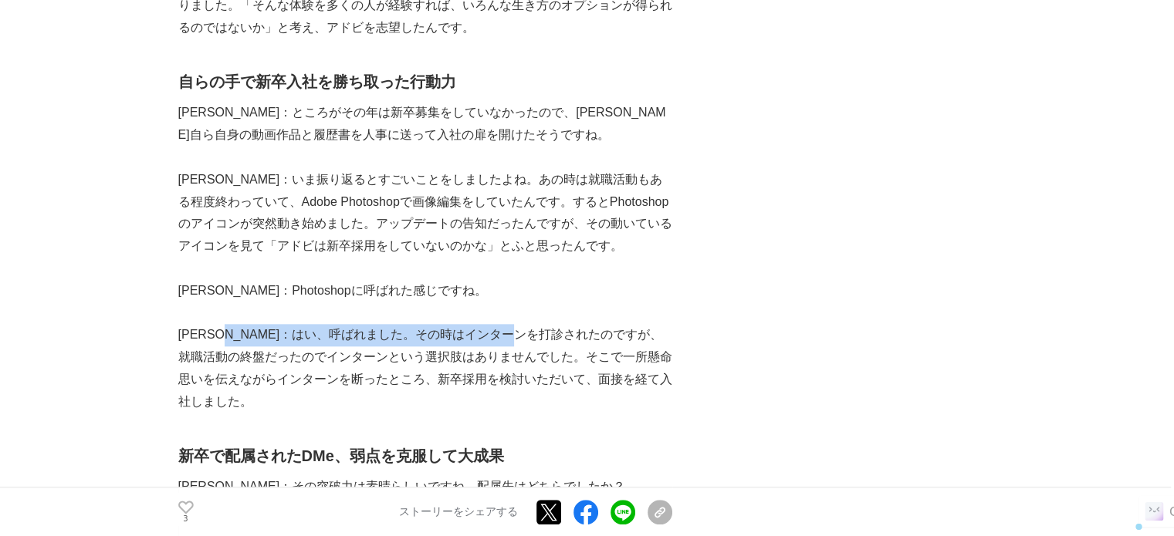
drag, startPoint x: 255, startPoint y: 289, endPoint x: 539, endPoint y: 301, distance: 284.2
click at [539, 324] on p "[PERSON_NAME]：はい、呼ばれました。その時はインターンを打診されたのですが、就職活動の終盤だったのでインターンという選択肢はありませんでした。そこ…" at bounding box center [425, 368] width 494 height 89
click at [542, 324] on p "[PERSON_NAME]：はい、呼ばれました。その時はインターンを打診されたのですが、就職活動の終盤だったのでインターンという選択肢はありませんでした。そこ…" at bounding box center [425, 368] width 494 height 89
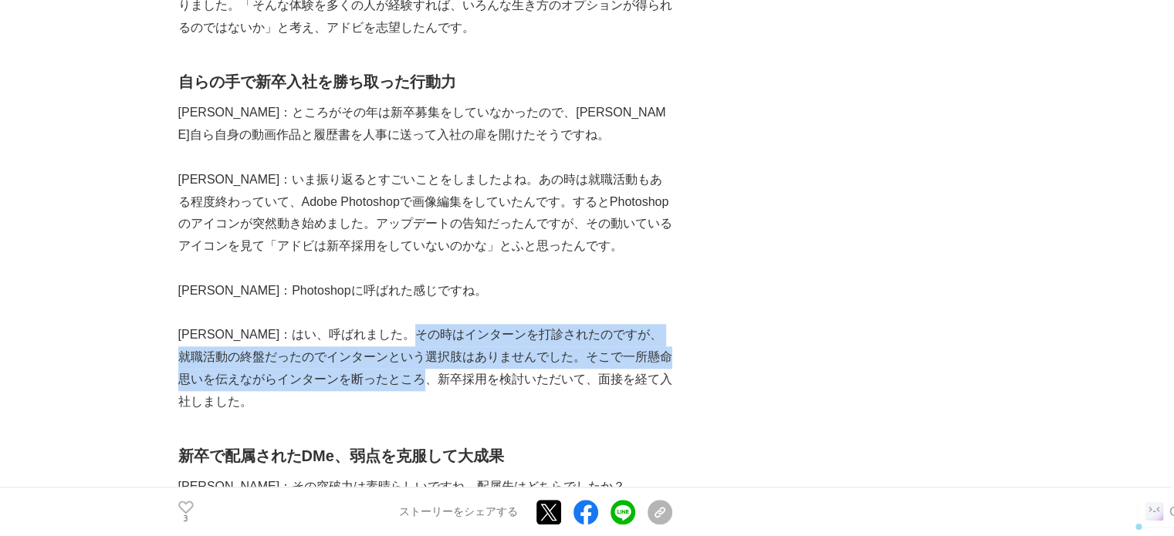
drag, startPoint x: 477, startPoint y: 294, endPoint x: 476, endPoint y: 335, distance: 40.9
click at [476, 333] on p "[PERSON_NAME]：はい、呼ばれました。その時はインターンを打診されたのですが、就職活動の終盤だったのでインターンという選択肢はありませんでした。そこ…" at bounding box center [425, 368] width 494 height 89
click at [477, 336] on p "[PERSON_NAME]：はい、呼ばれました。その時はインターンを打診されたのですが、就職活動の終盤だったのでインターンという選択肢はありませんでした。そこ…" at bounding box center [425, 368] width 494 height 89
click at [478, 336] on p "[PERSON_NAME]：はい、呼ばれました。その時はインターンを打診されたのですが、就職活動の終盤だったのでインターンという選択肢はありませんでした。そこ…" at bounding box center [425, 368] width 494 height 89
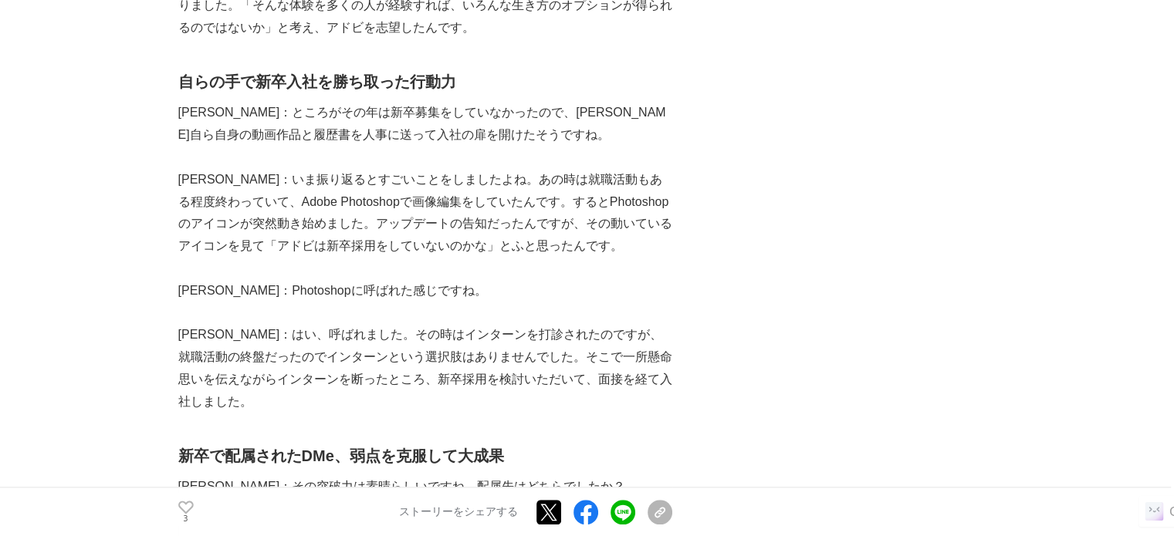
click at [468, 324] on p "[PERSON_NAME]：はい、呼ばれました。その時はインターンを打診されたのですが、就職活動の終盤だったのでインターンという選択肢はありませんでした。そこ…" at bounding box center [425, 368] width 494 height 89
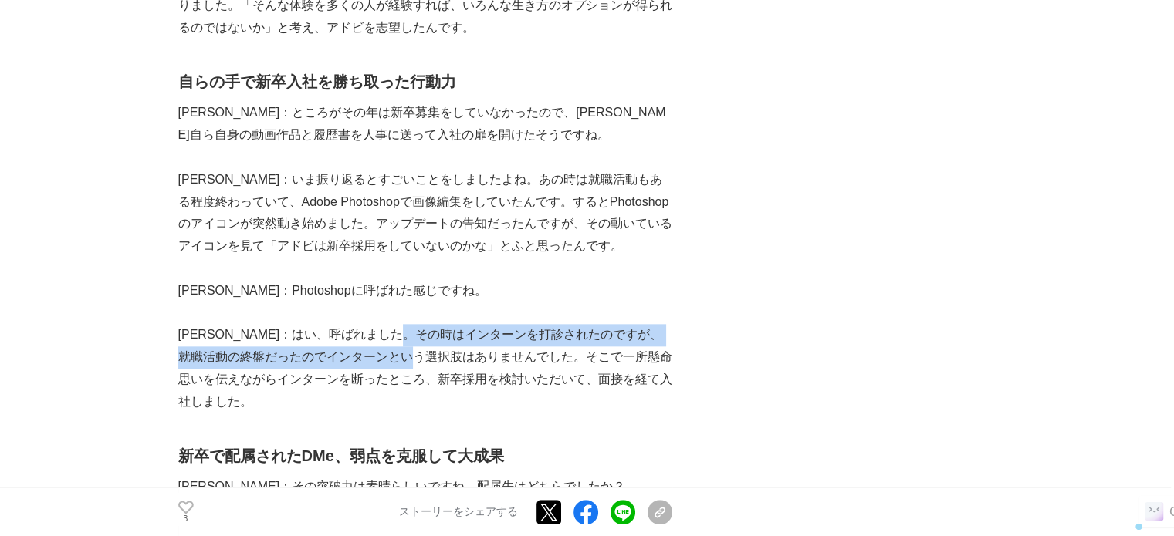
drag, startPoint x: 462, startPoint y: 309, endPoint x: 461, endPoint y: 342, distance: 33.2
click at [461, 340] on p "[PERSON_NAME]：はい、呼ばれました。その時はインターンを打診されたのですが、就職活動の終盤だったのでインターンという選択肢はありませんでした。そこ…" at bounding box center [425, 368] width 494 height 89
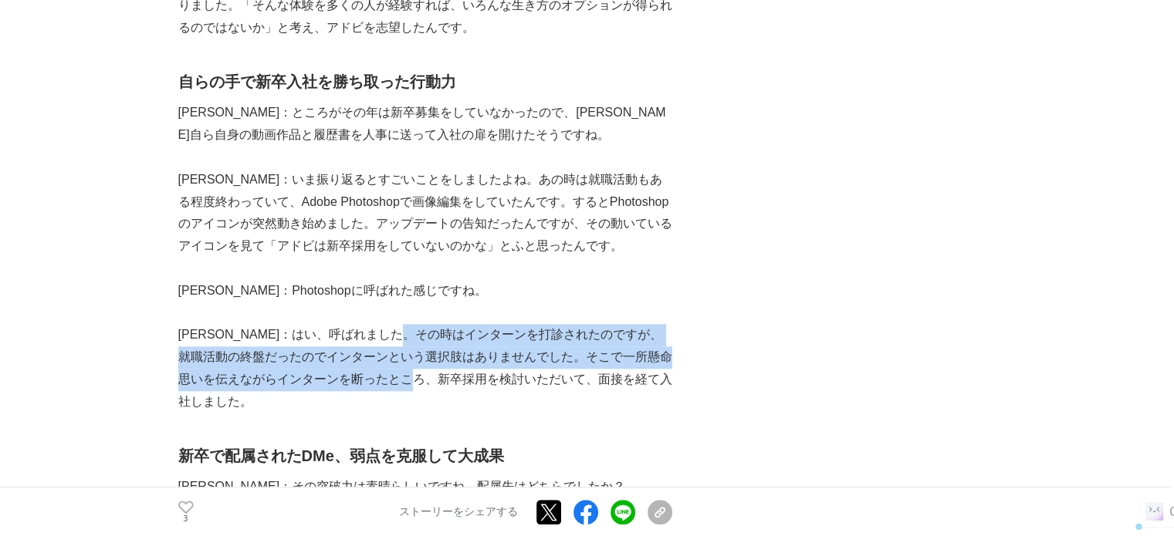
click at [461, 342] on p "[PERSON_NAME]：はい、呼ばれました。その時はインターンを打診されたのですが、就職活動の終盤だったのでインターンという選択肢はありませんでした。そこ…" at bounding box center [425, 368] width 494 height 89
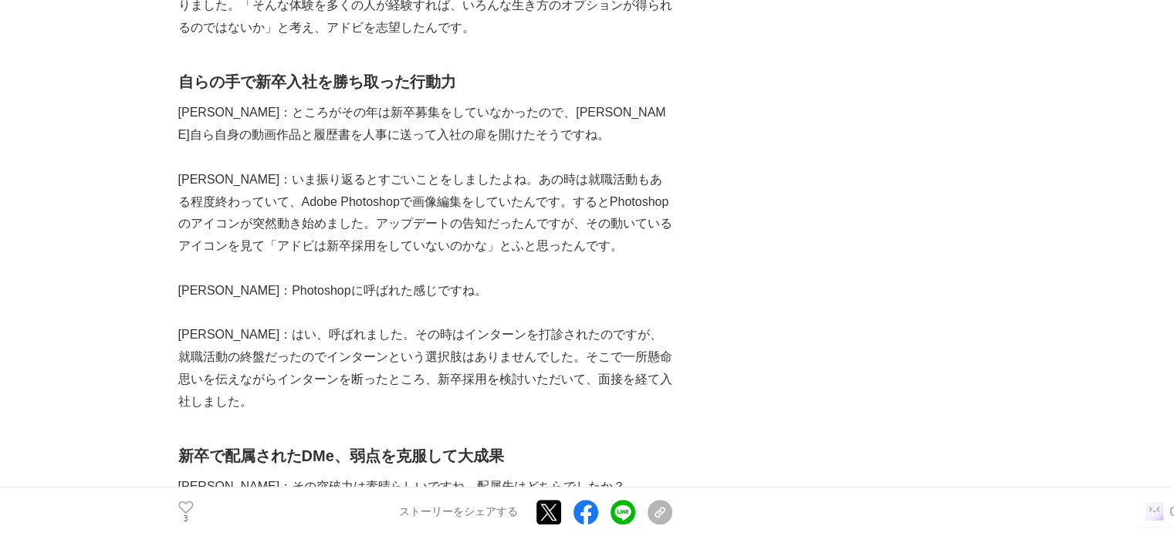
scroll to position [1852, 0]
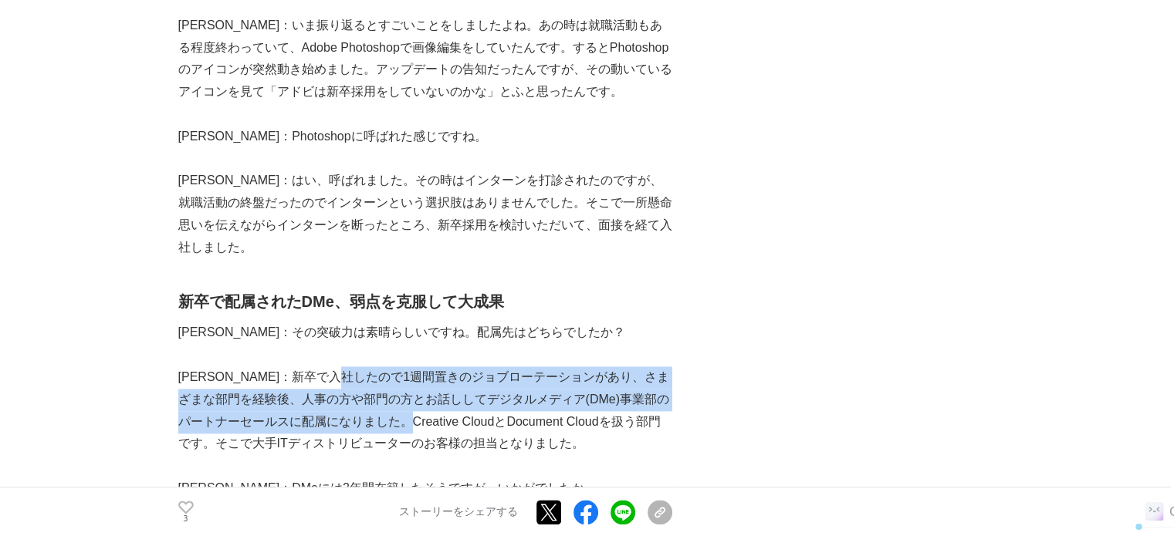
drag, startPoint x: 398, startPoint y: 317, endPoint x: 399, endPoint y: 354, distance: 37.0
click at [399, 367] on p "[PERSON_NAME]：新卒で入社したので1週間置きのジョブローテーションがあり、さまざまな部門を経験後、人事の方や部門の方とお話ししてデジタルメディア(…" at bounding box center [425, 411] width 494 height 89
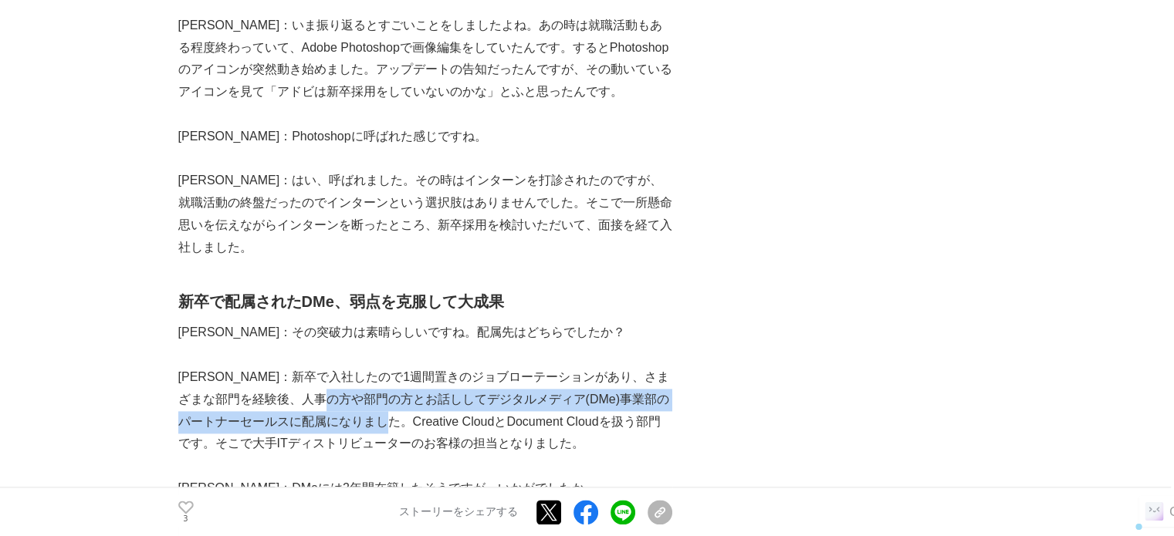
drag, startPoint x: 389, startPoint y: 367, endPoint x: 394, endPoint y: 317, distance: 50.4
click at [394, 367] on p "[PERSON_NAME]：新卒で入社したので1週間置きのジョブローテーションがあり、さまざまな部門を経験後、人事の方や部門の方とお話ししてデジタルメディア(…" at bounding box center [425, 411] width 494 height 89
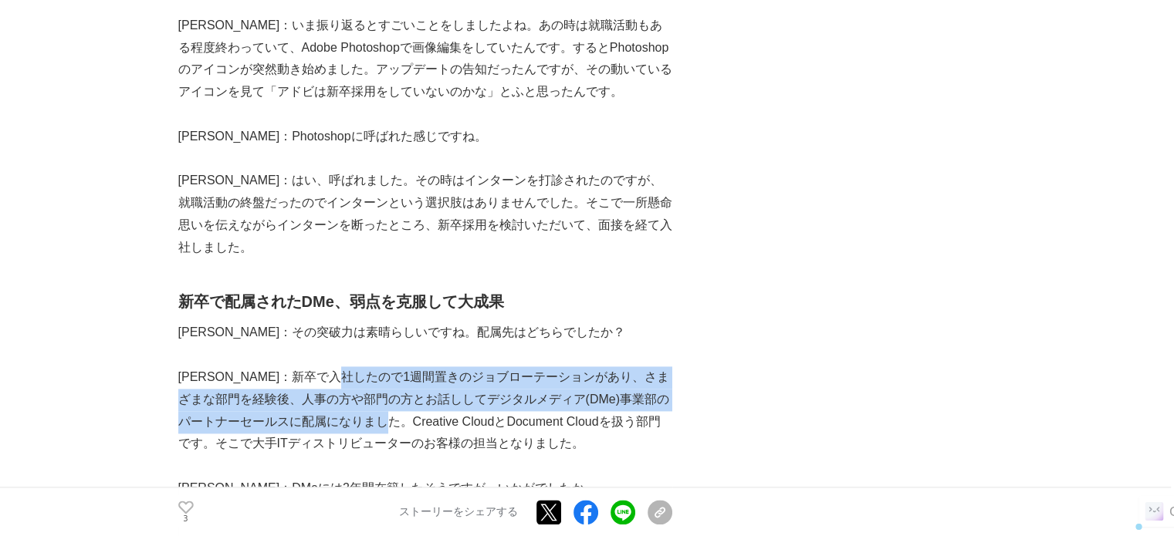
click at [394, 367] on p "[PERSON_NAME]：新卒で入社したので1週間置きのジョブローテーションがあり、さまざまな部門を経験後、人事の方や部門の方とお話ししてデジタルメディア(…" at bounding box center [425, 411] width 494 height 89
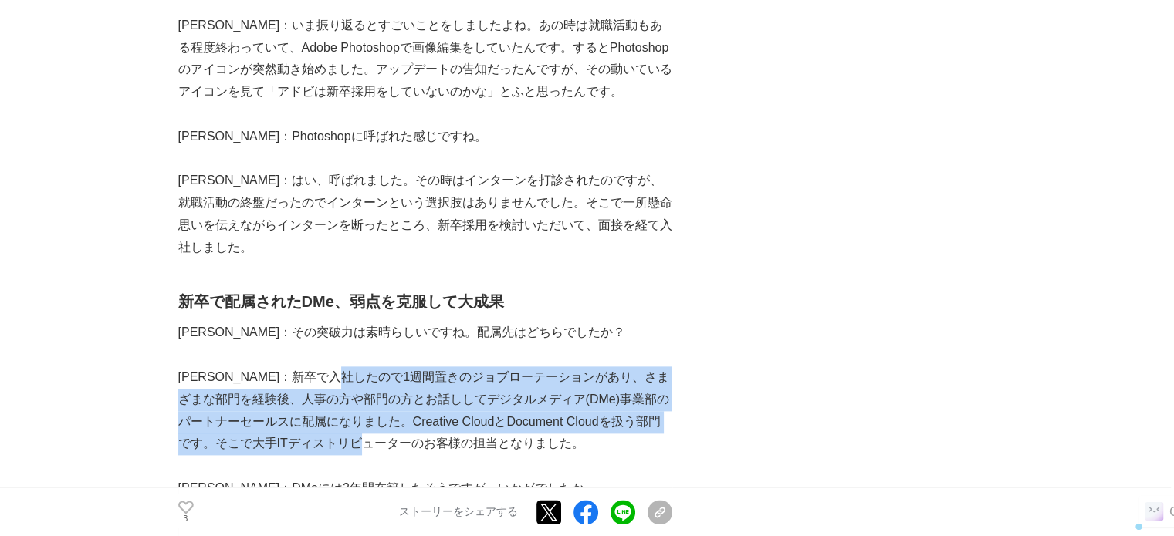
drag, startPoint x: 394, startPoint y: 316, endPoint x: 396, endPoint y: 376, distance: 59.5
click at [396, 376] on p "[PERSON_NAME]：新卒で入社したので1週間置きのジョブローテーションがあり、さまざまな部門を経験後、人事の方や部門の方とお話ししてデジタルメディア(…" at bounding box center [425, 411] width 494 height 89
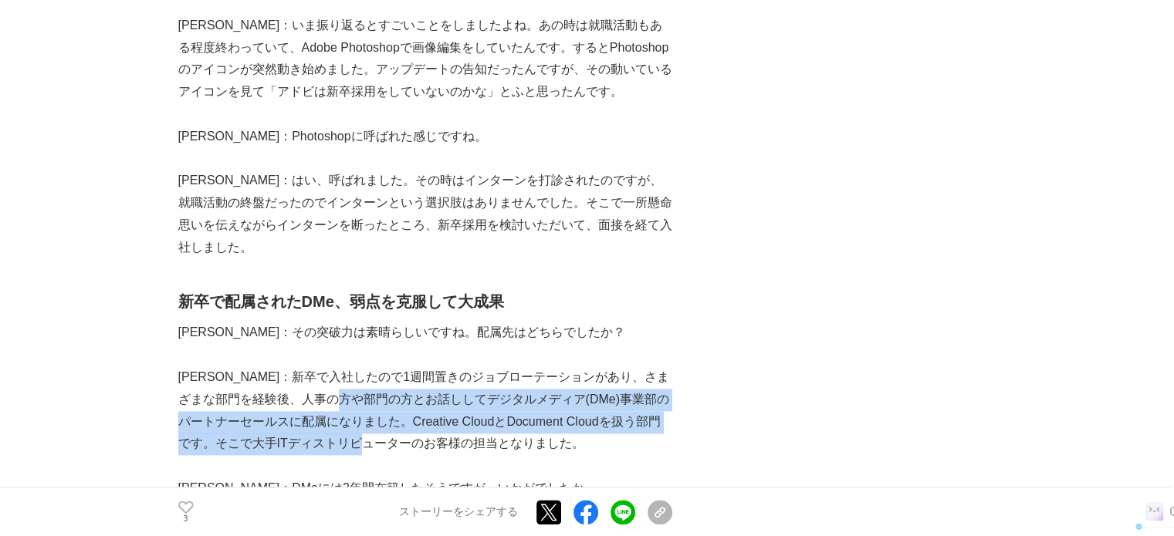
drag, startPoint x: 396, startPoint y: 376, endPoint x: 393, endPoint y: 326, distance: 49.5
click at [393, 367] on p "[PERSON_NAME]：新卒で入社したので1週間置きのジョブローテーションがあり、さまざまな部門を経験後、人事の方や部門の方とお話ししてデジタルメディア(…" at bounding box center [425, 411] width 494 height 89
click at [392, 367] on p "[PERSON_NAME]：新卒で入社したので1週間置きのジョブローテーションがあり、さまざまな部門を経験後、人事の方や部門の方とお話ししてデジタルメディア(…" at bounding box center [425, 411] width 494 height 89
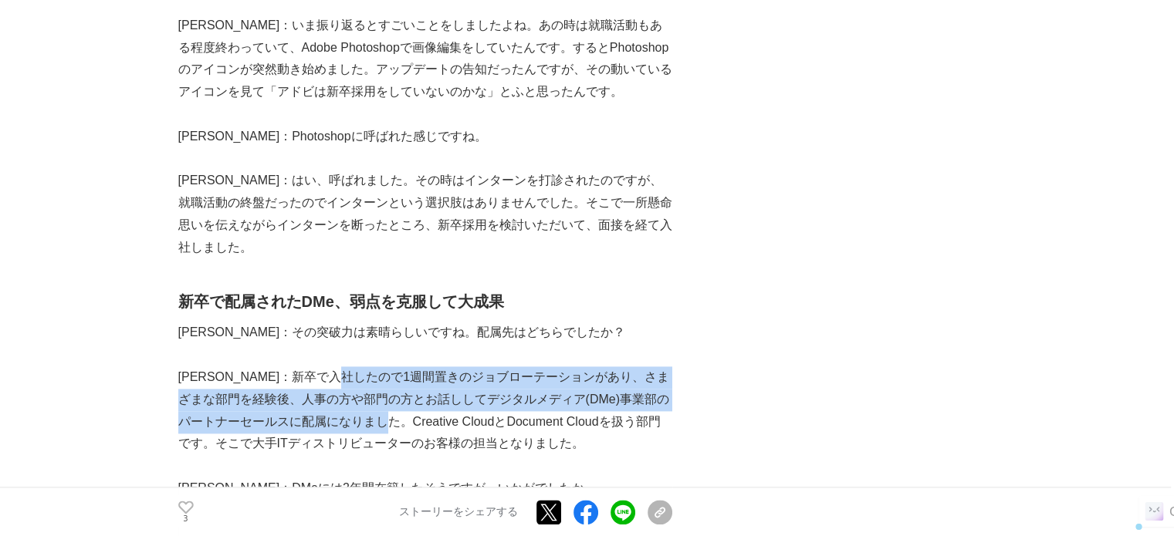
drag, startPoint x: 392, startPoint y: 316, endPoint x: 392, endPoint y: 368, distance: 52.5
click at [392, 368] on p "[PERSON_NAME]：新卒で入社したので1週間置きのジョブローテーションがあり、さまざまな部門を経験後、人事の方や部門の方とお話ししてデジタルメディア(…" at bounding box center [425, 411] width 494 height 89
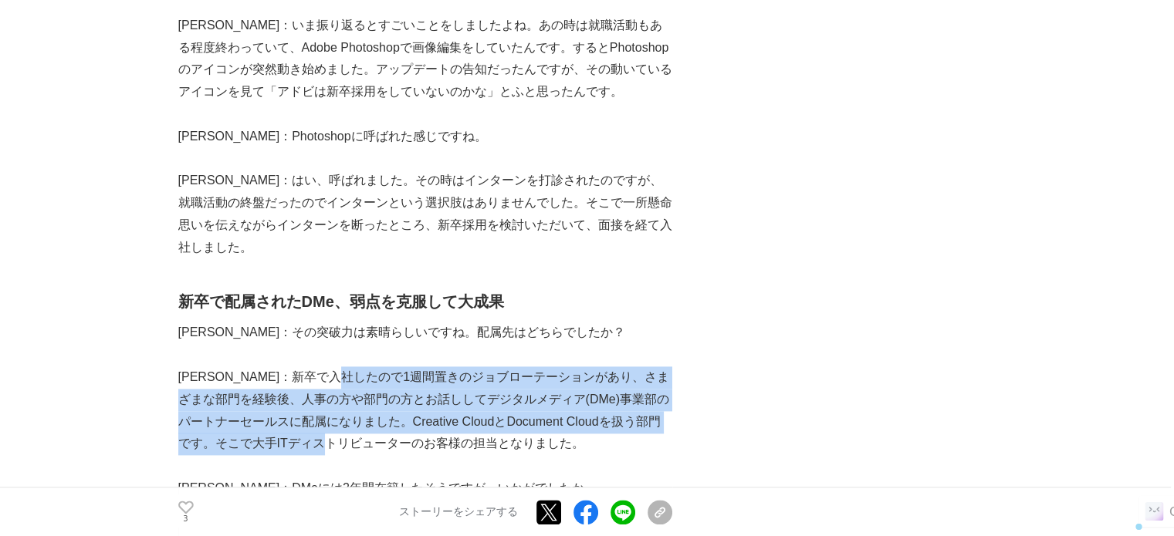
click at [392, 368] on p "[PERSON_NAME]：新卒で入社したので1週間置きのジョブローテーションがあり、さまざまな部門を経験後、人事の方や部門の方とお話ししてデジタルメディア(…" at bounding box center [425, 411] width 494 height 89
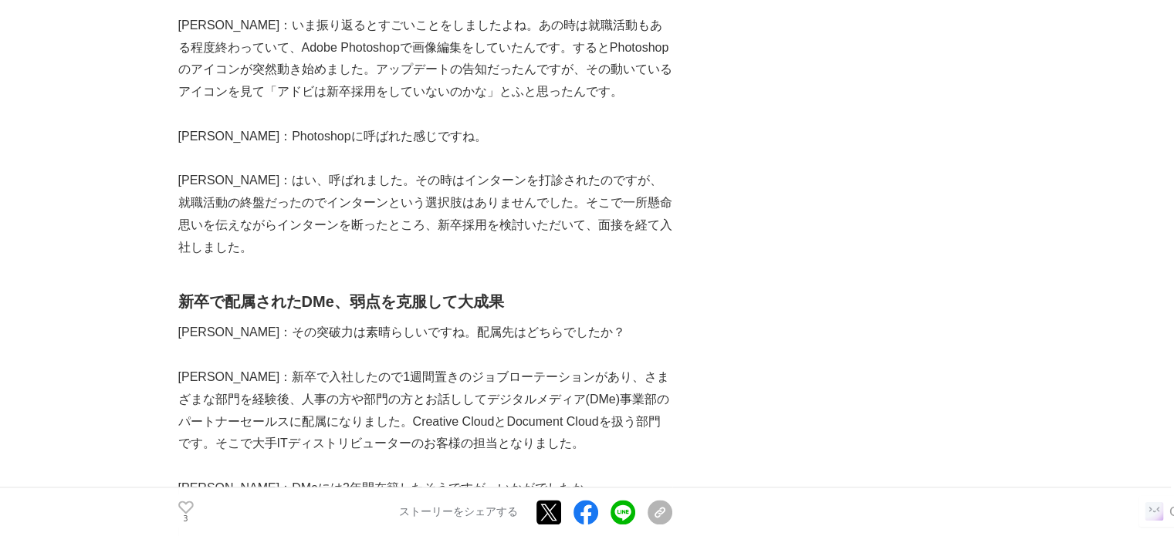
scroll to position [2006, 0]
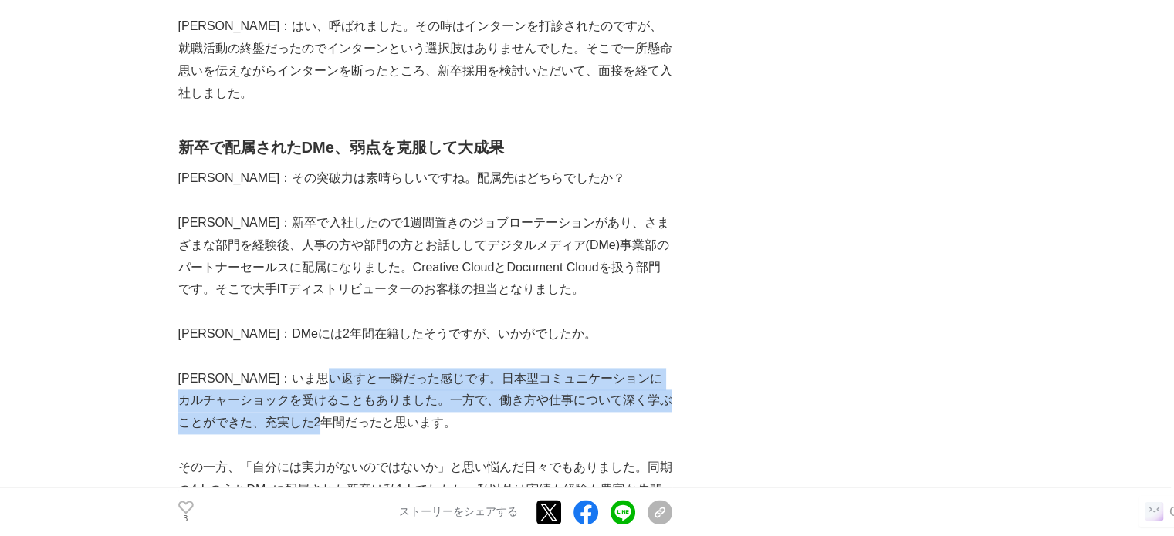
drag, startPoint x: 384, startPoint y: 317, endPoint x: 385, endPoint y: 355, distance: 37.8
click at [385, 368] on p "[PERSON_NAME]：いま思い返すと一瞬だった感じです。日本型コミュニケーションにカルチャーショックを受けることもありました。一方で、働き方や仕事につい…" at bounding box center [425, 401] width 494 height 66
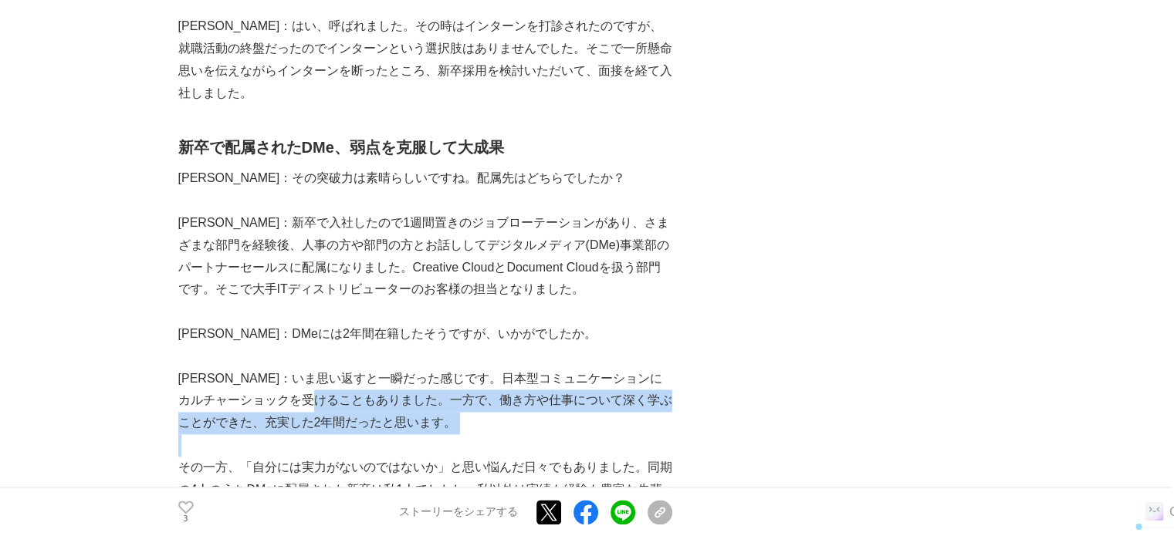
drag, startPoint x: 385, startPoint y: 356, endPoint x: 385, endPoint y: 326, distance: 29.3
click at [385, 368] on p "[PERSON_NAME]：いま思い返すと一瞬だった感じです。日本型コミュニケーションにカルチャーショックを受けることもありました。一方で、働き方や仕事につい…" at bounding box center [425, 401] width 494 height 66
click at [383, 368] on p "[PERSON_NAME]：いま思い返すと一瞬だった感じです。日本型コミュニケーションにカルチャーショックを受けることもありました。一方で、働き方や仕事につい…" at bounding box center [425, 401] width 494 height 66
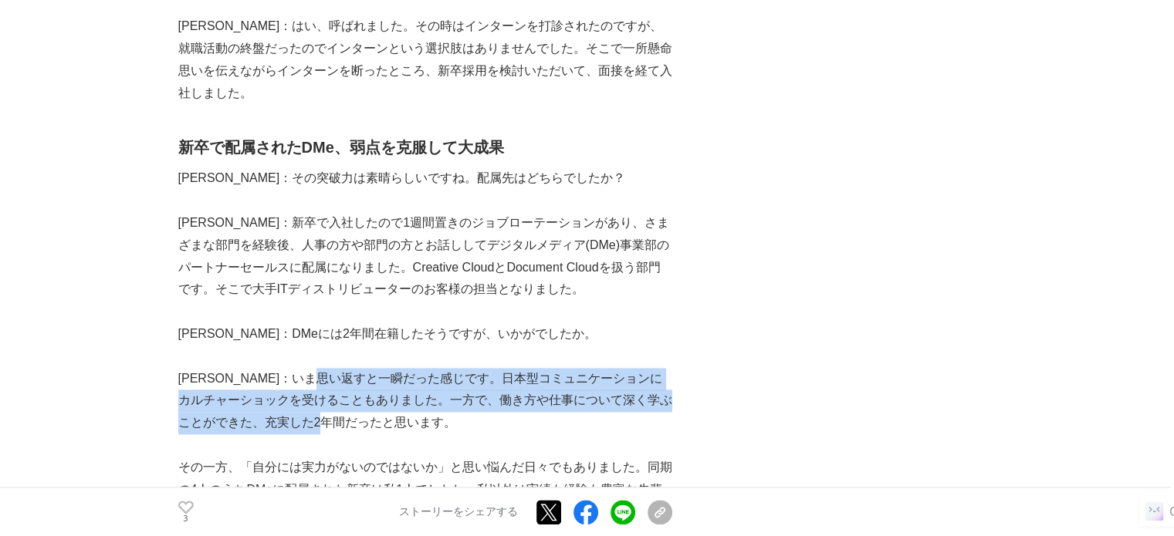
drag, startPoint x: 381, startPoint y: 316, endPoint x: 383, endPoint y: 357, distance: 41.7
click at [383, 368] on p "[PERSON_NAME]：いま思い返すと一瞬だった感じです。日本型コミュニケーションにカルチャーショックを受けることもありました。一方で、働き方や仕事につい…" at bounding box center [425, 401] width 494 height 66
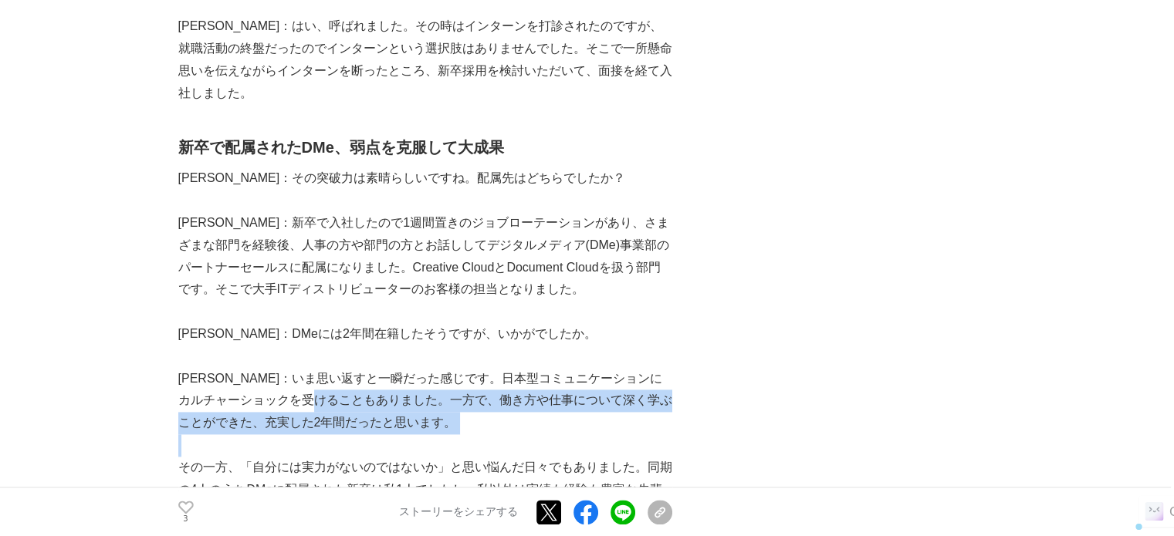
drag, startPoint x: 383, startPoint y: 358, endPoint x: 373, endPoint y: 323, distance: 36.1
click at [373, 368] on p "[PERSON_NAME]：いま思い返すと一瞬だった感じです。日本型コミュニケーションにカルチャーショックを受けることもありました。一方で、働き方や仕事につい…" at bounding box center [425, 401] width 494 height 66
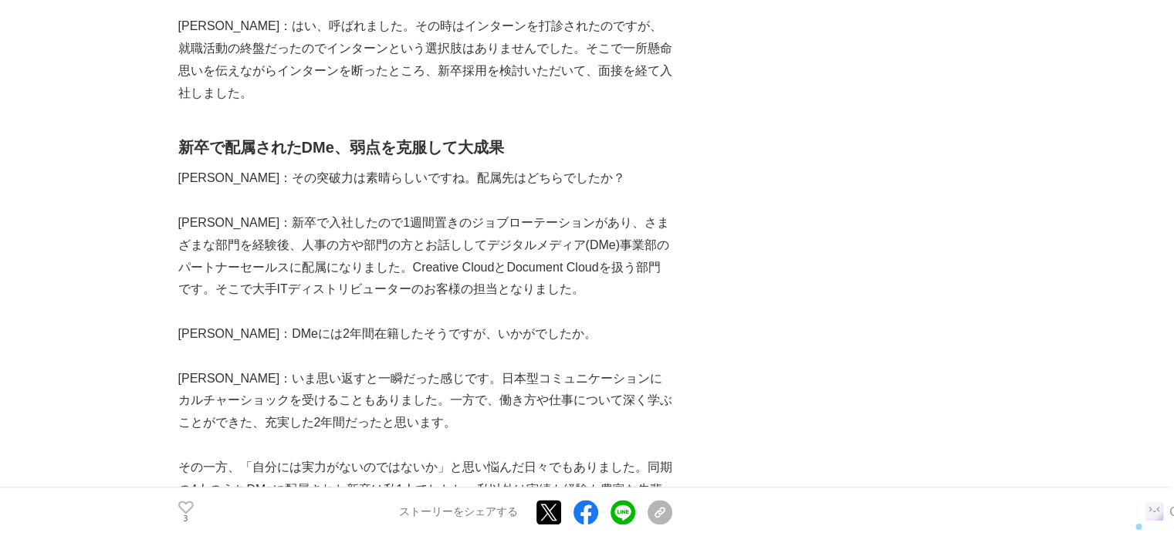
click at [373, 368] on p "[PERSON_NAME]：いま思い返すと一瞬だった感じです。日本型コミュニケーションにカルチャーショックを受けることもありました。一方で、働き方や仕事につい…" at bounding box center [425, 401] width 494 height 66
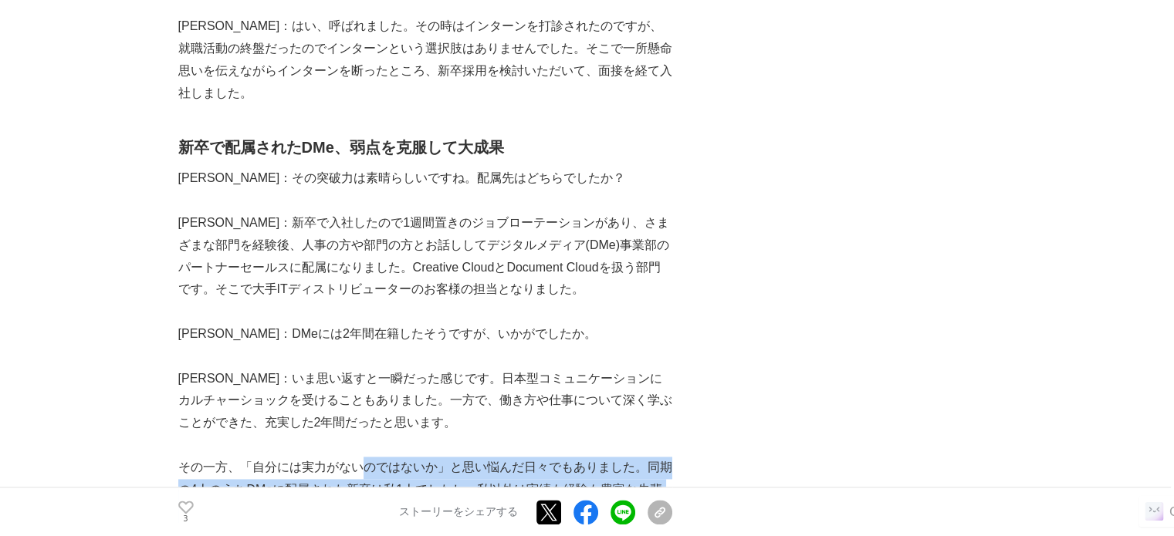
drag, startPoint x: 353, startPoint y: 401, endPoint x: 452, endPoint y: 455, distance: 113.3
click at [452, 457] on p "その一方、「自分には実力がないのではないか」と思い悩んだ日々でもありました。同期の4人のうちDMeに配属された新卒は私1人でしたし、私以外は実績も経験も豊富な…" at bounding box center [425, 501] width 494 height 89
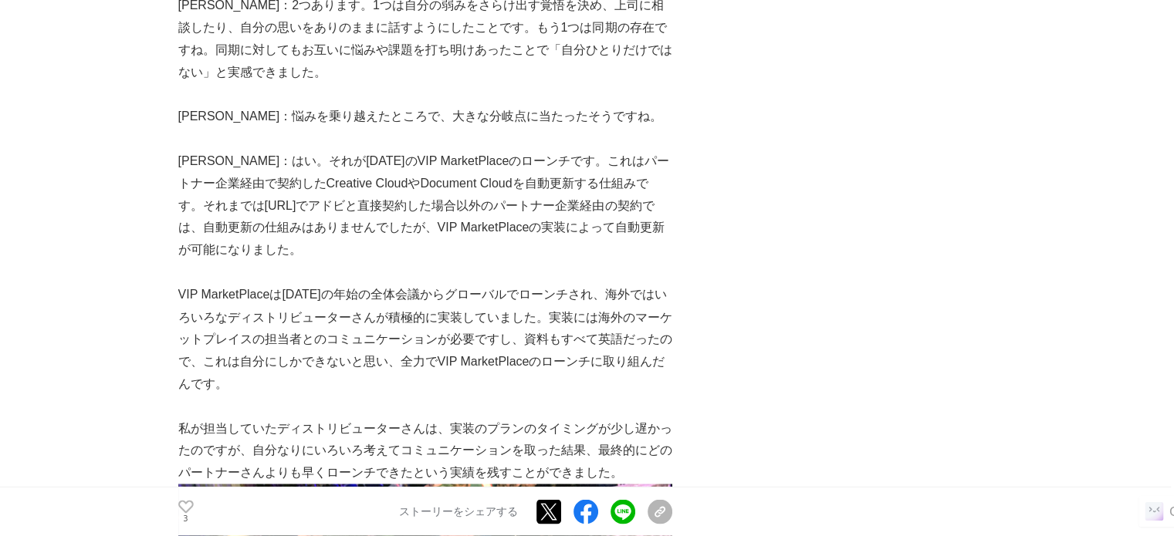
scroll to position [2778, 0]
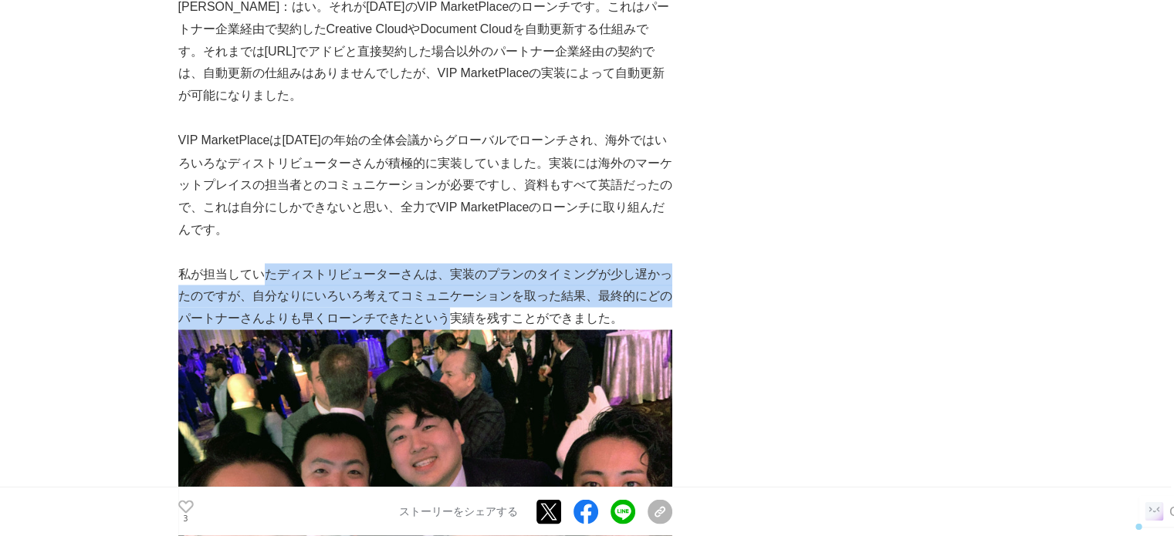
drag, startPoint x: 265, startPoint y: 207, endPoint x: 448, endPoint y: 243, distance: 185.7
click at [448, 263] on p "私が担当していたディストリビューターさんは、実装のプランのタイミングが少し遅かったのですが、自分なりにいろいろ考えてコミュニケーションを取った結果、最終的にど…" at bounding box center [425, 296] width 494 height 66
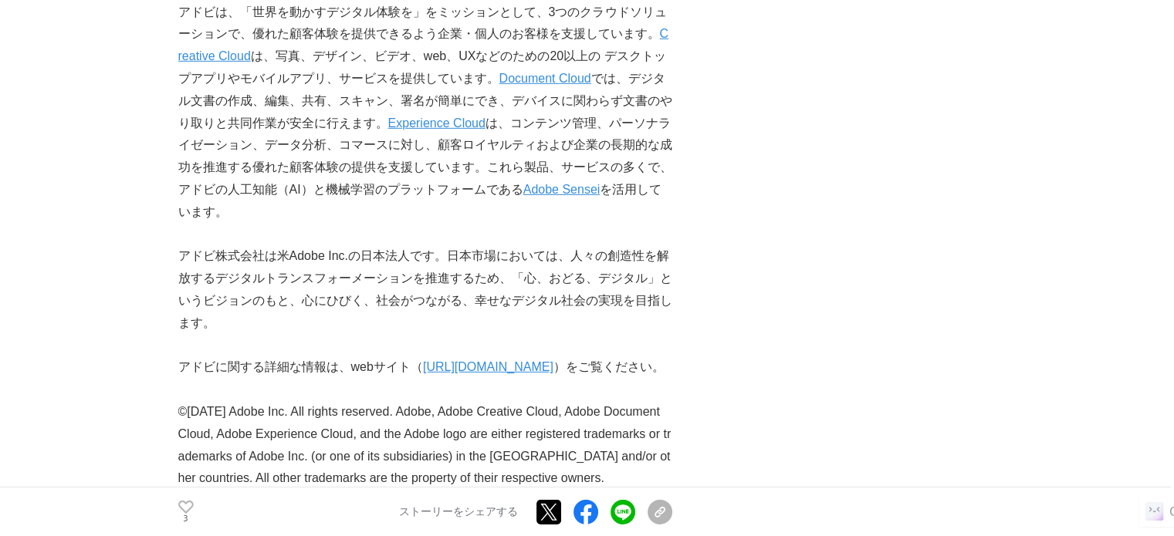
scroll to position [4939, 0]
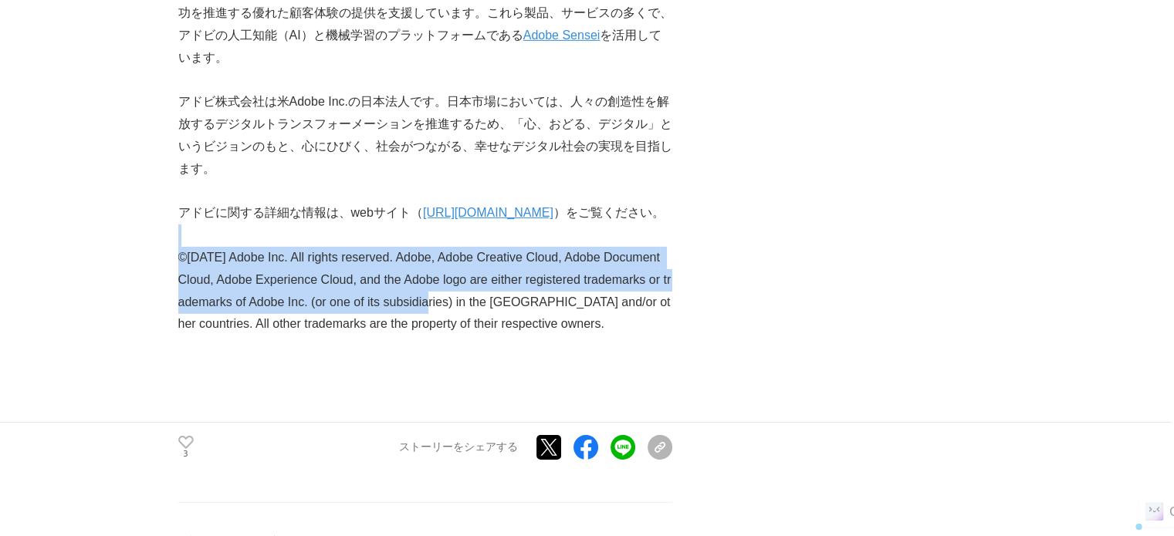
drag, startPoint x: 331, startPoint y: 185, endPoint x: 493, endPoint y: 256, distance: 176.9
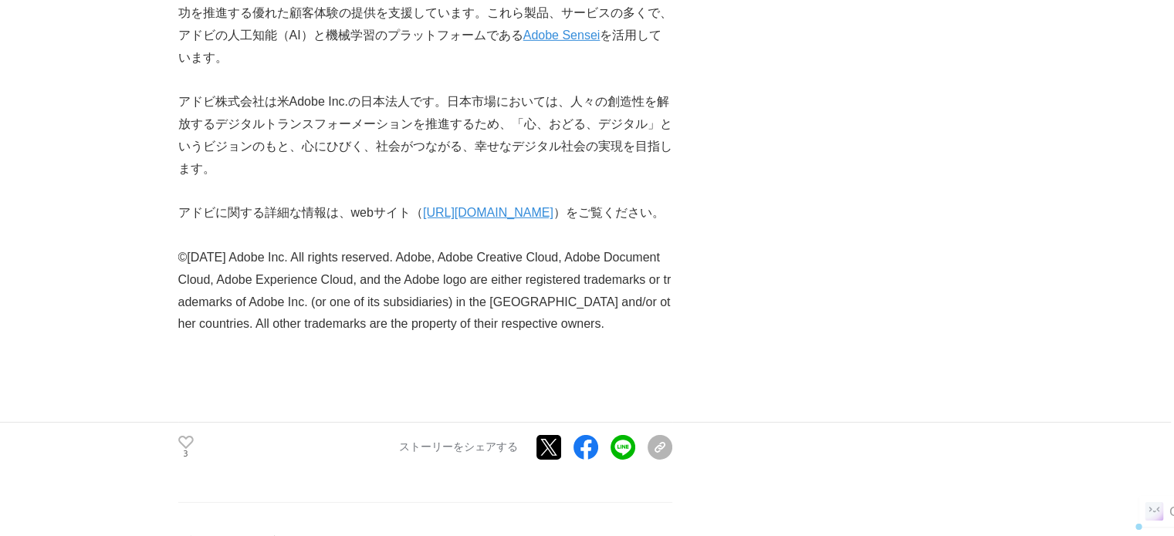
click at [491, 259] on p "©[DATE] Adobe Inc. All rights reserved. Adobe, Adobe Creative Cloud, Adobe Docu…" at bounding box center [425, 291] width 494 height 89
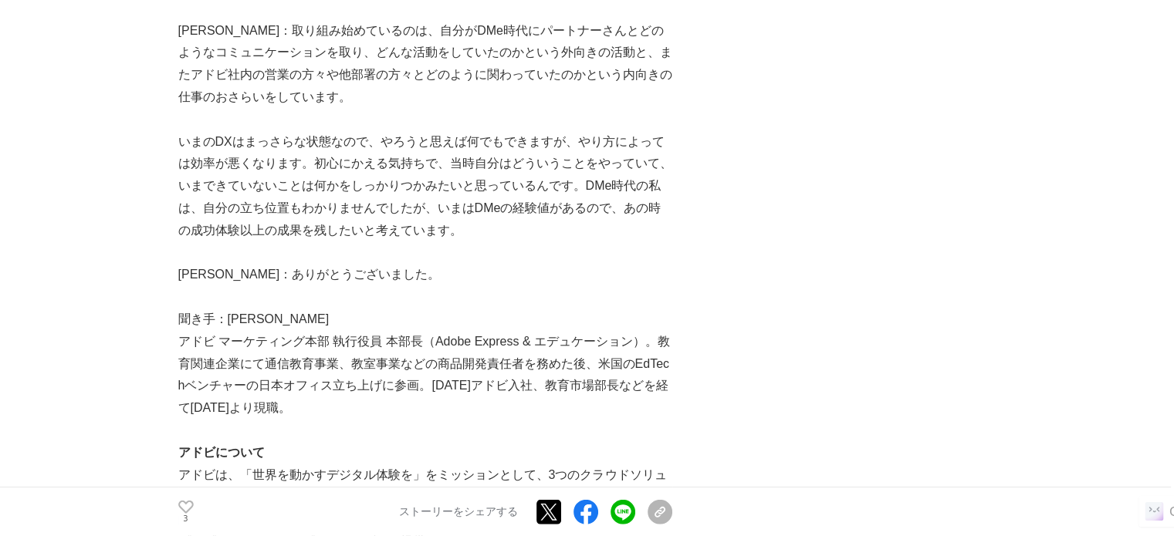
scroll to position [3704, 0]
